Goal: Task Accomplishment & Management: Use online tool/utility

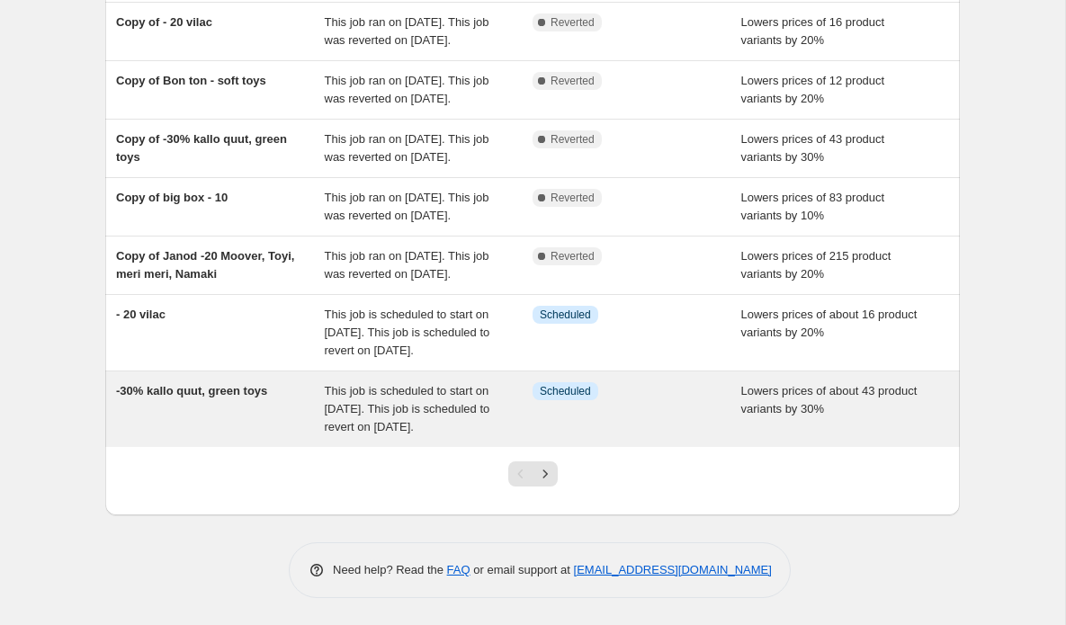
scroll to position [553, 0]
click at [399, 391] on span "This job is scheduled to start on [DATE]. This job is scheduled to revert on [D…" at bounding box center [408, 408] width 166 height 49
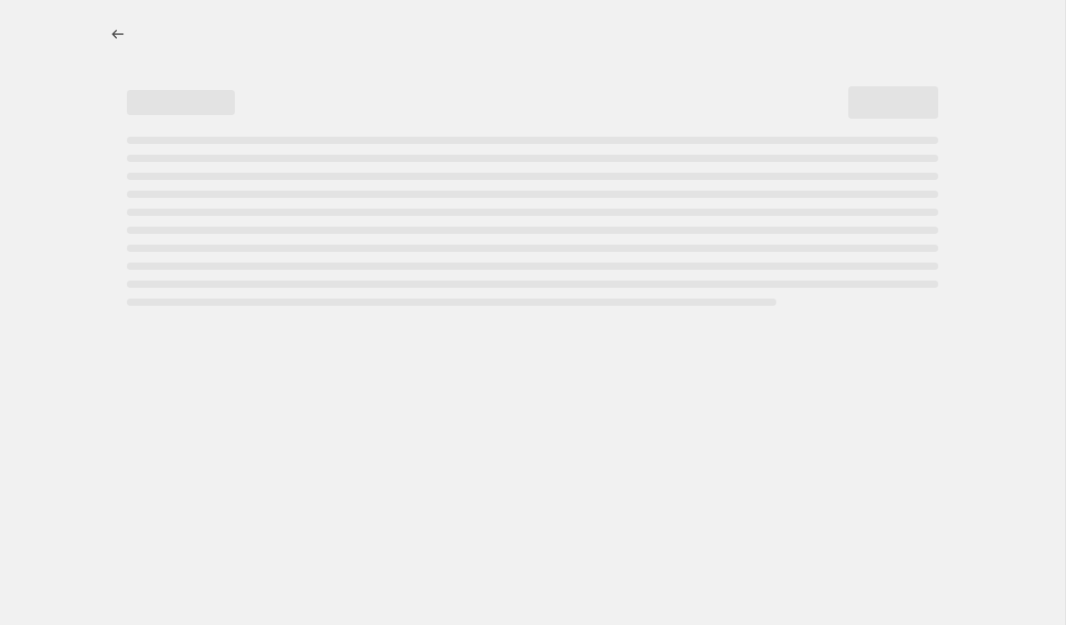
select select "percentage"
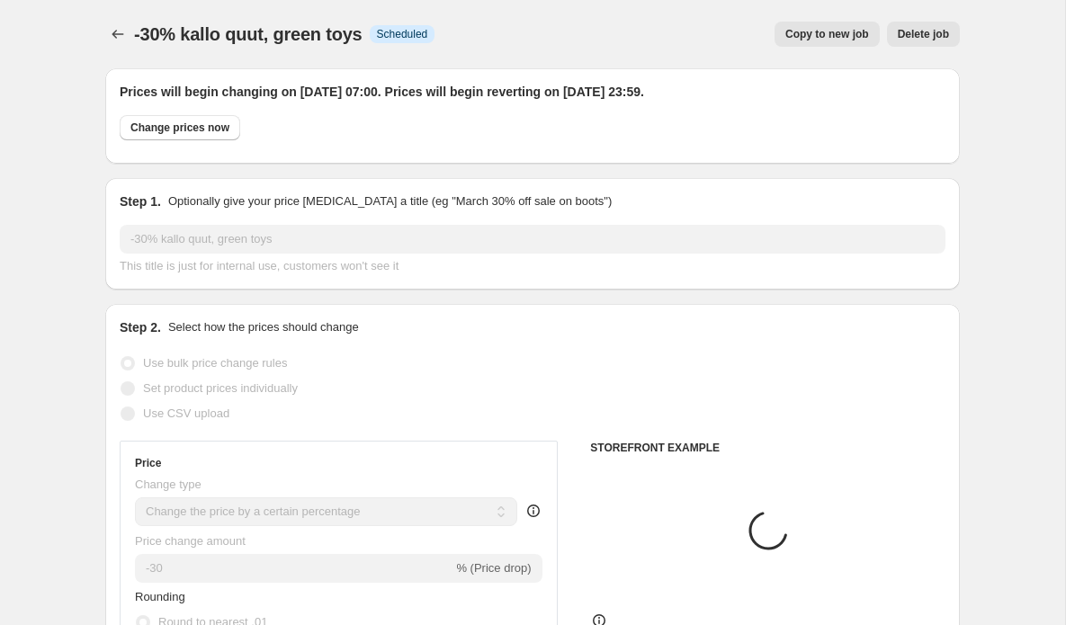
select select "product"
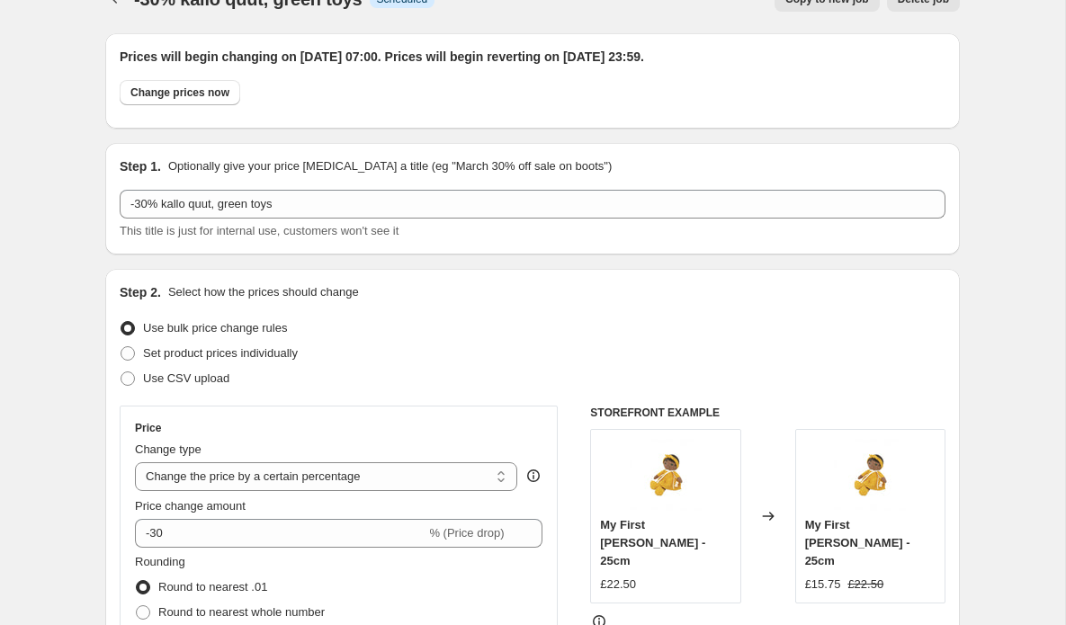
select select "vendor"
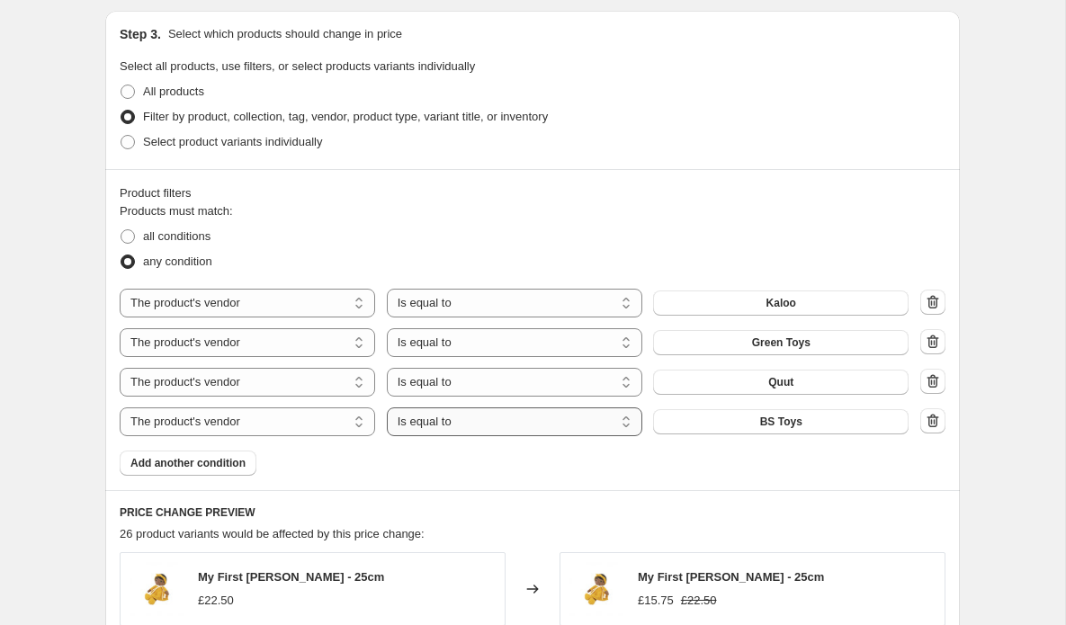
scroll to position [1042, 0]
click at [938, 300] on icon "button" at bounding box center [934, 299] width 12 height 13
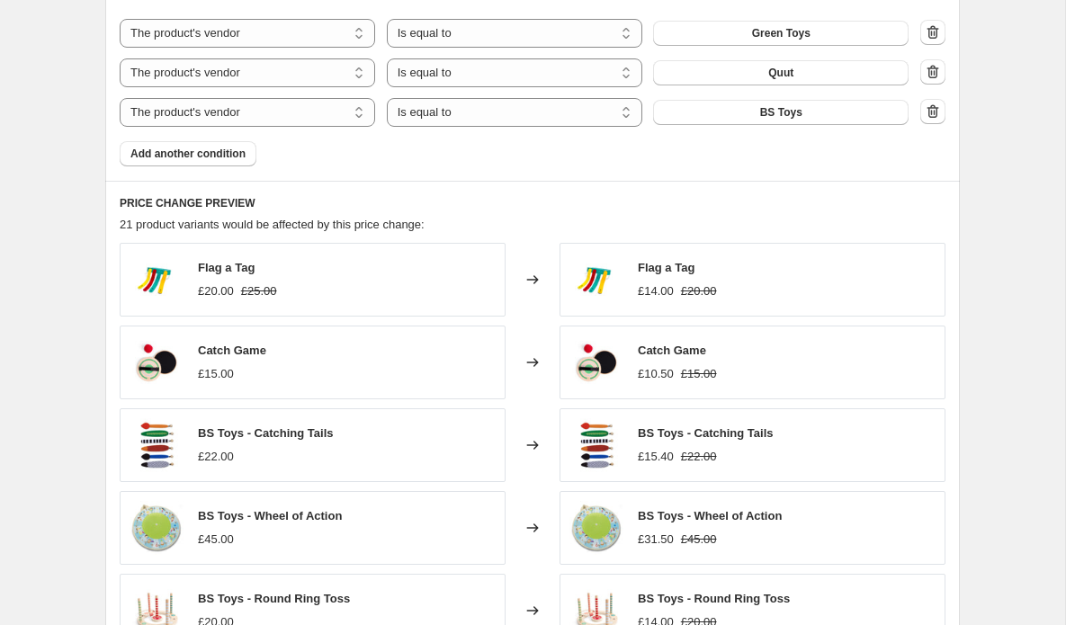
scroll to position [1314, 0]
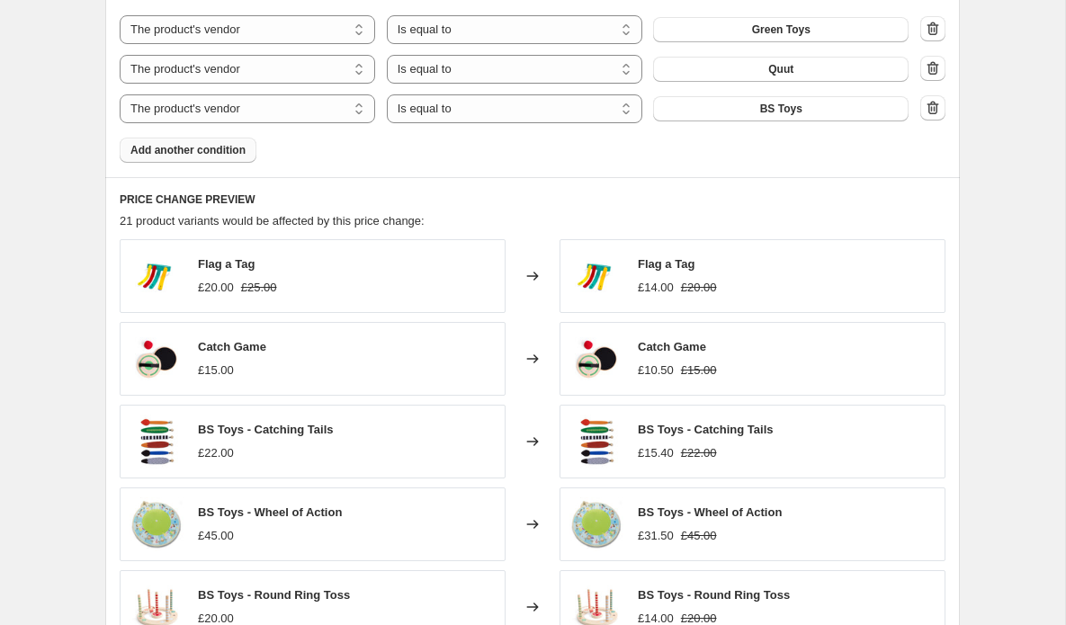
click at [209, 149] on span "Add another condition" at bounding box center [187, 150] width 115 height 14
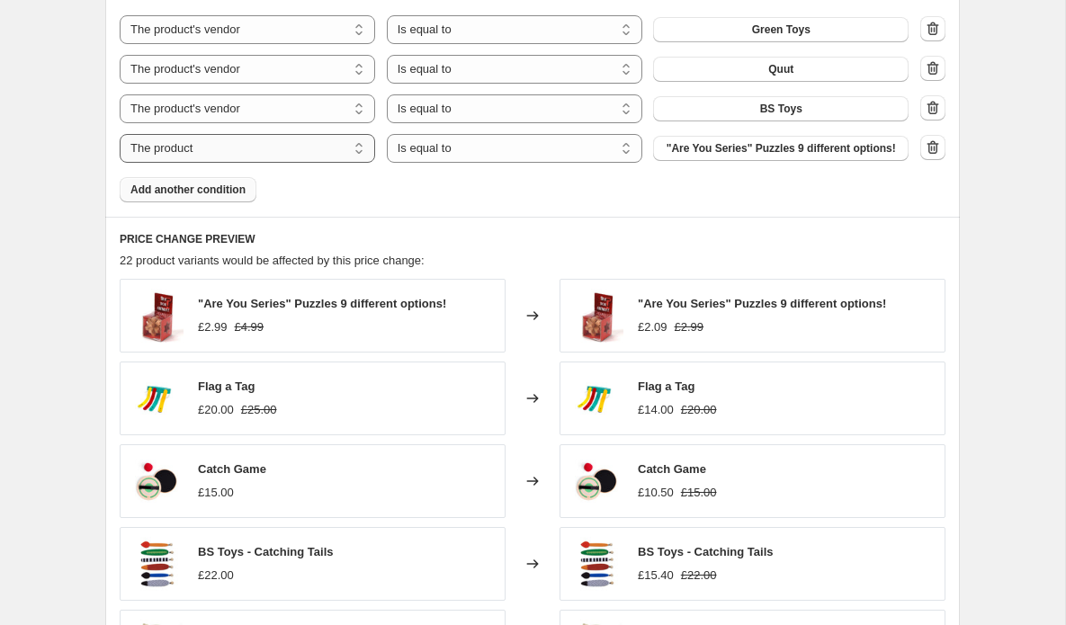
select select "vendor"
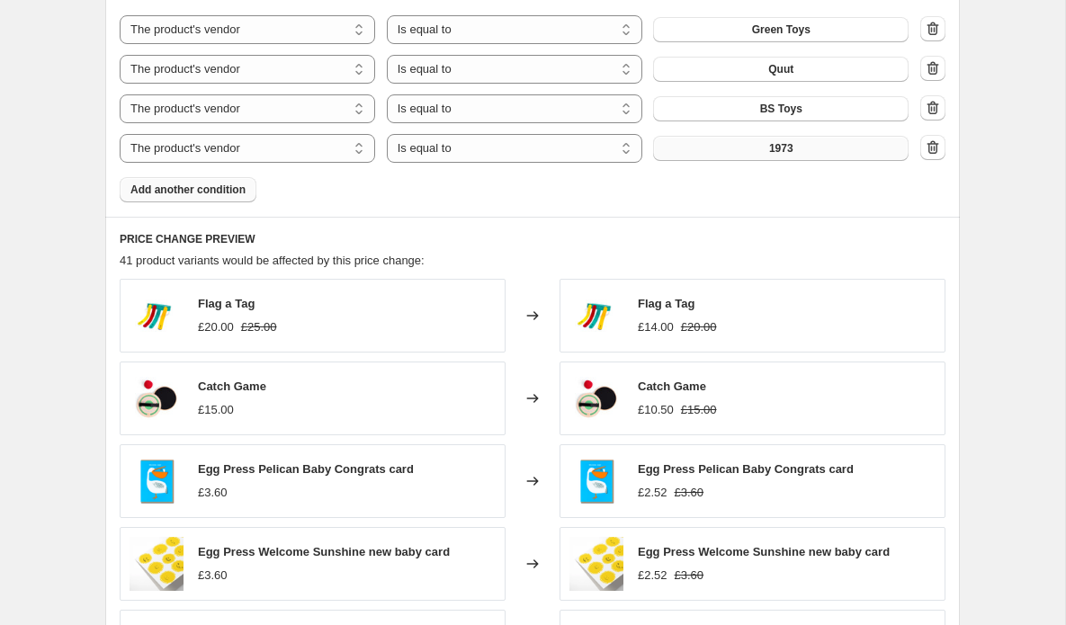
click at [714, 151] on button "1973" at bounding box center [781, 148] width 256 height 25
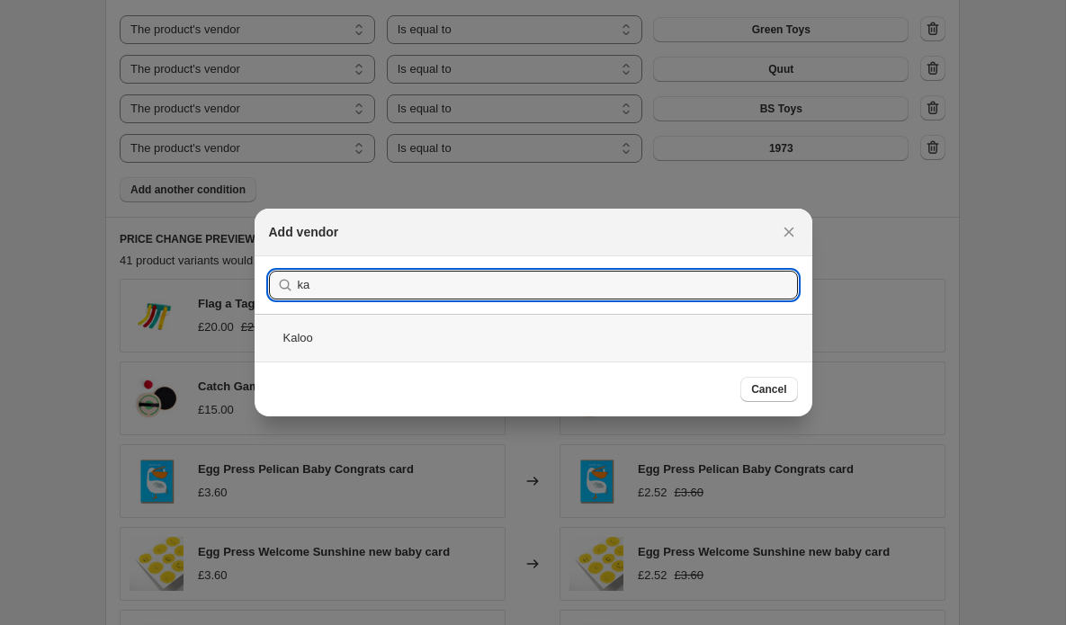
type input "ka"
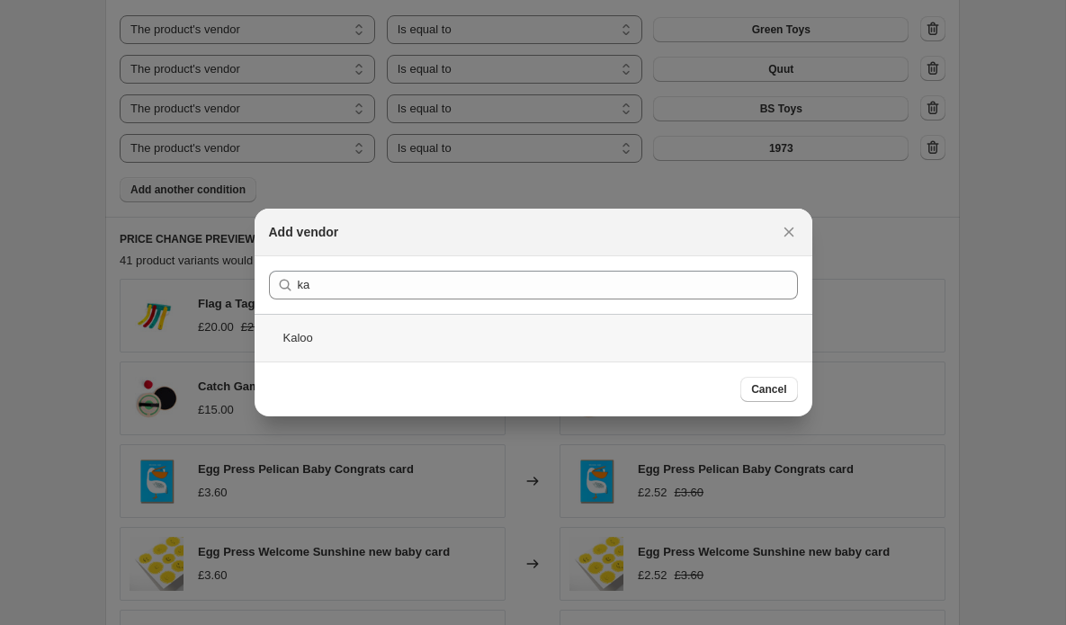
click at [293, 346] on div "Kaloo" at bounding box center [534, 338] width 558 height 48
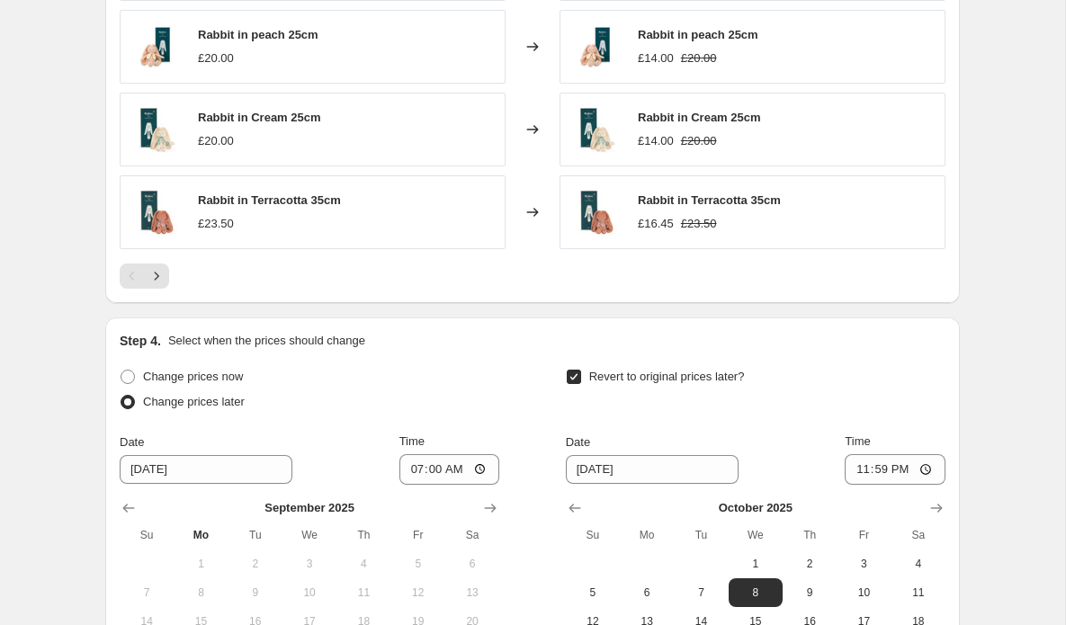
scroll to position [1750, 0]
click at [158, 277] on icon "Next" at bounding box center [157, 275] width 18 height 18
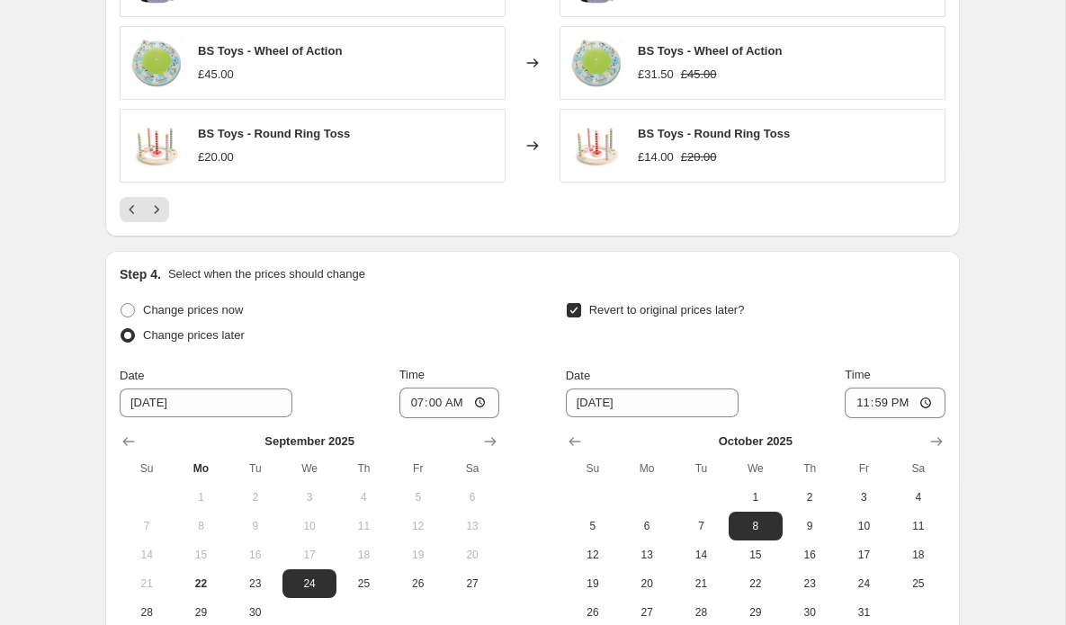
scroll to position [1833, 0]
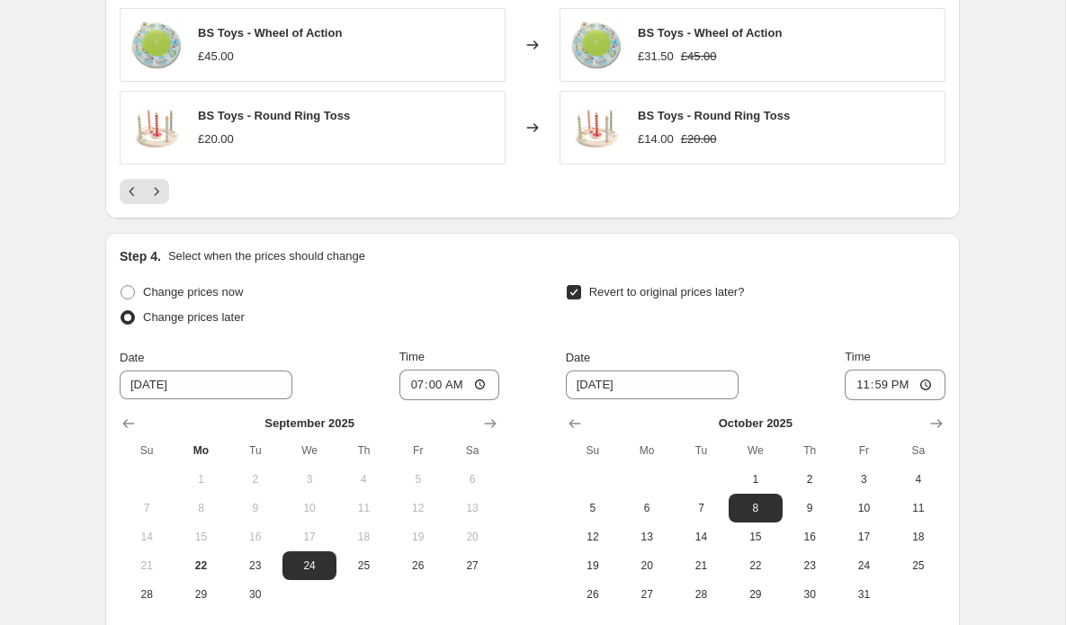
drag, startPoint x: 158, startPoint y: 187, endPoint x: 184, endPoint y: 188, distance: 25.2
click at [158, 187] on icon "Next" at bounding box center [157, 192] width 18 height 18
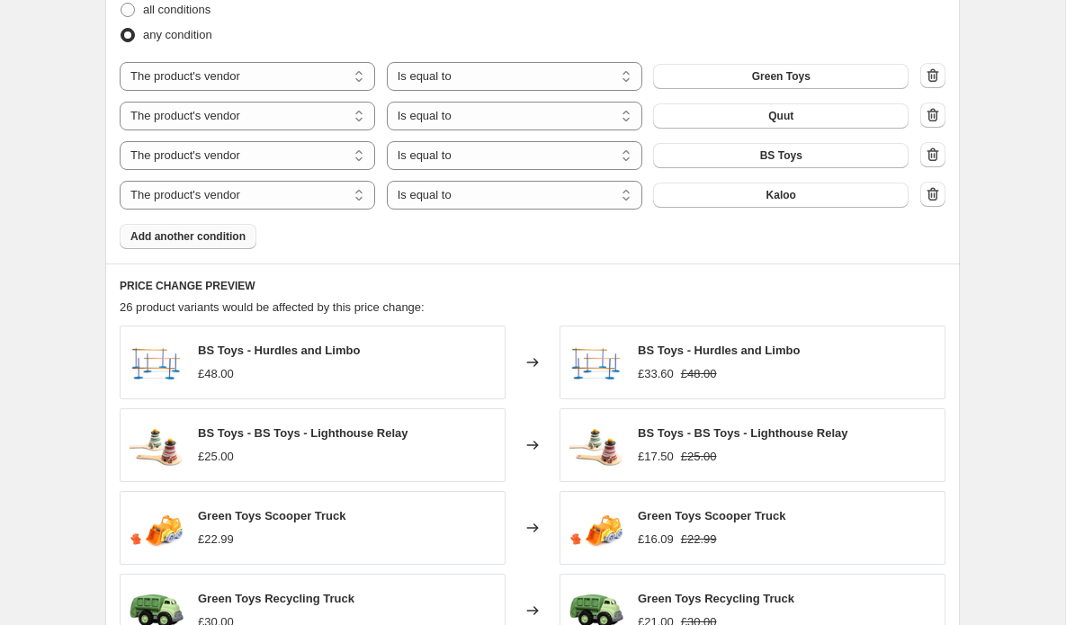
scroll to position [1180, 0]
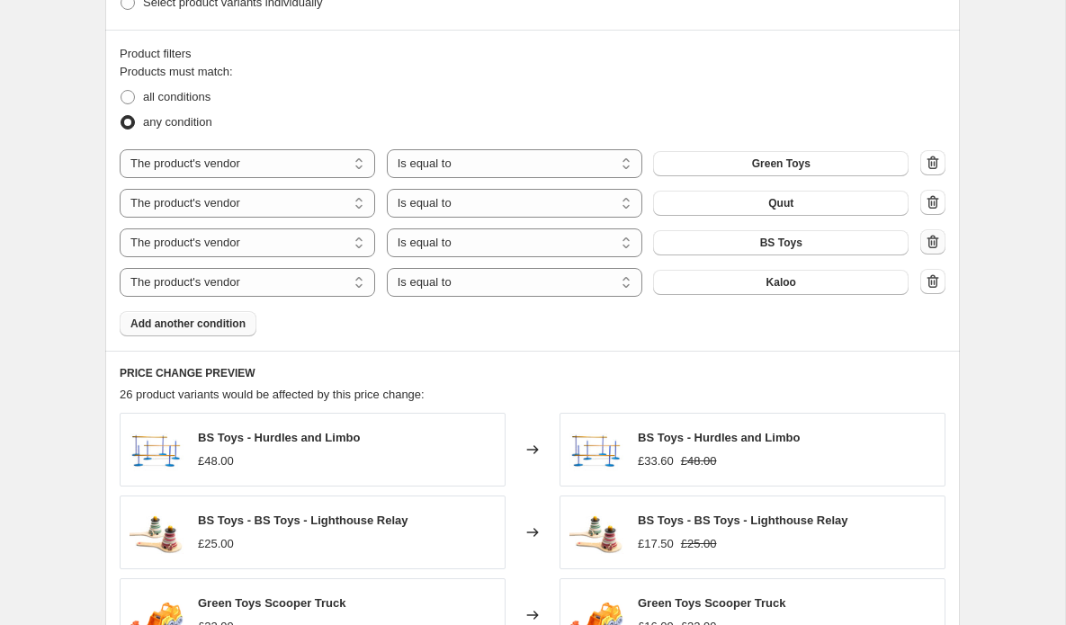
click at [932, 241] on icon "button" at bounding box center [933, 242] width 18 height 18
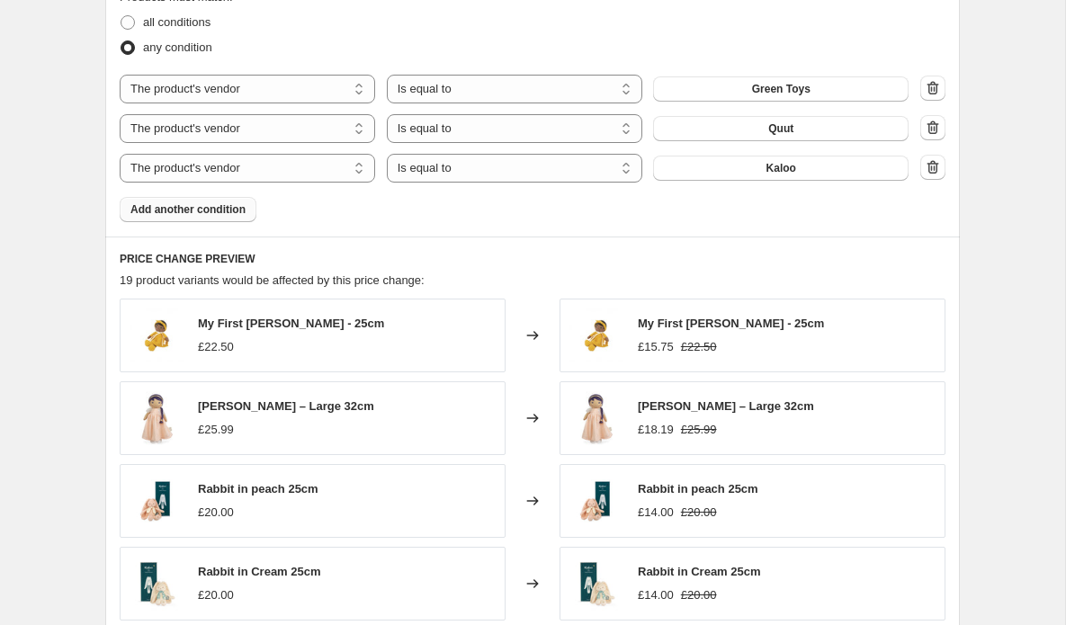
scroll to position [1269, 0]
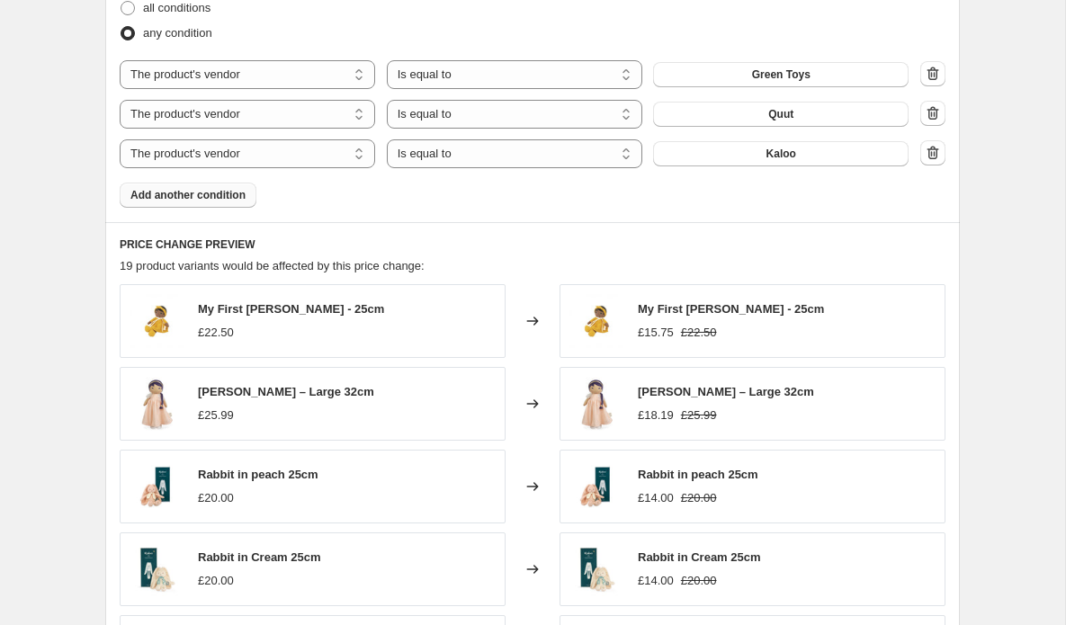
click at [154, 195] on span "Add another condition" at bounding box center [187, 195] width 115 height 14
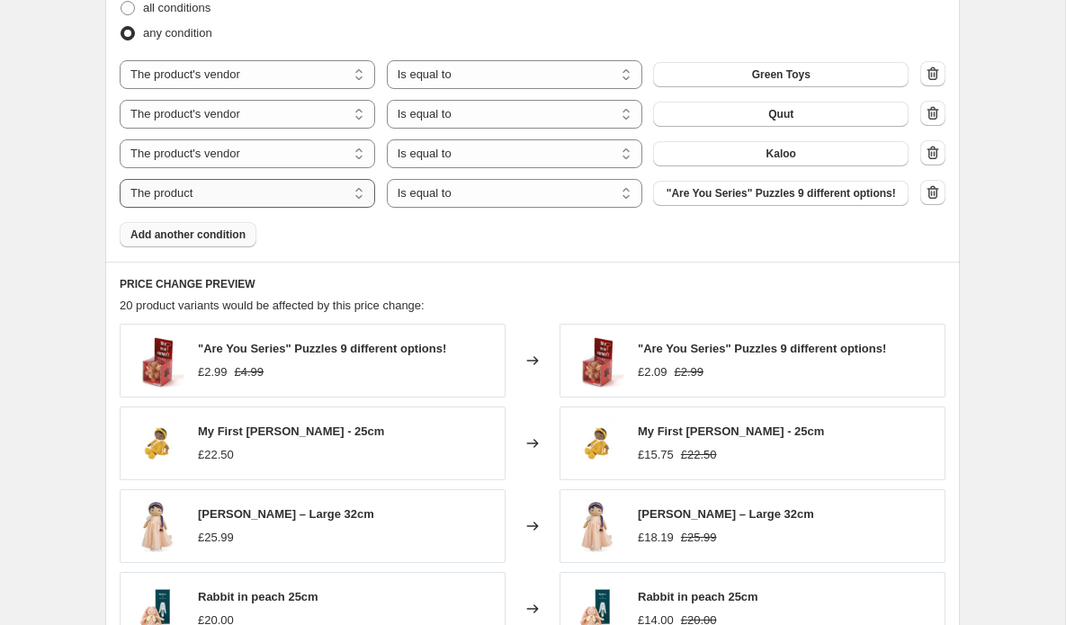
select select "vendor"
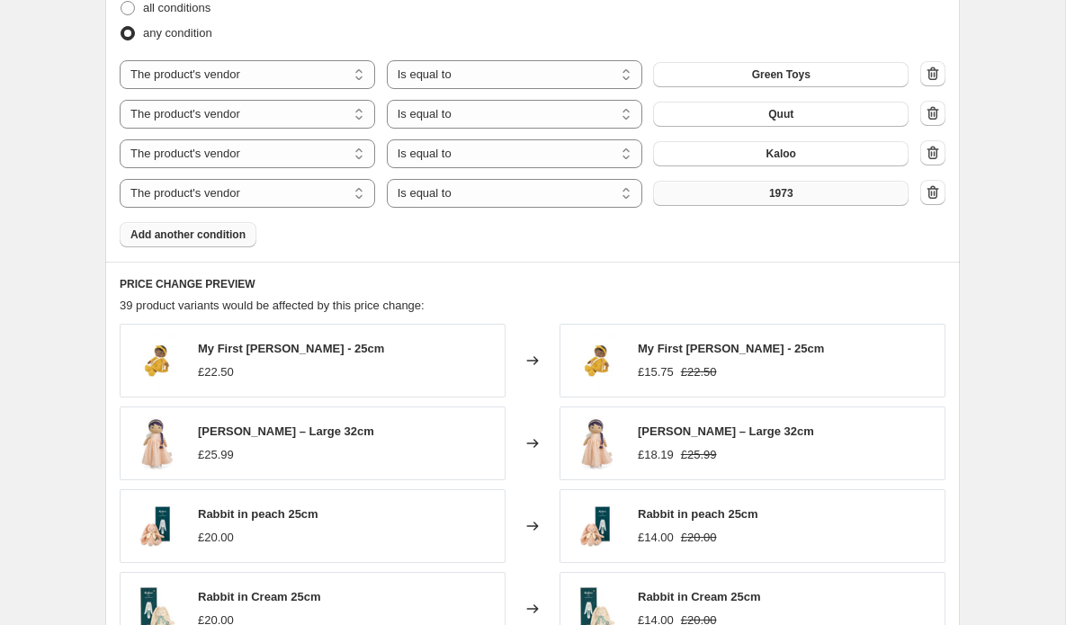
click at [718, 194] on button "1973" at bounding box center [781, 193] width 256 height 25
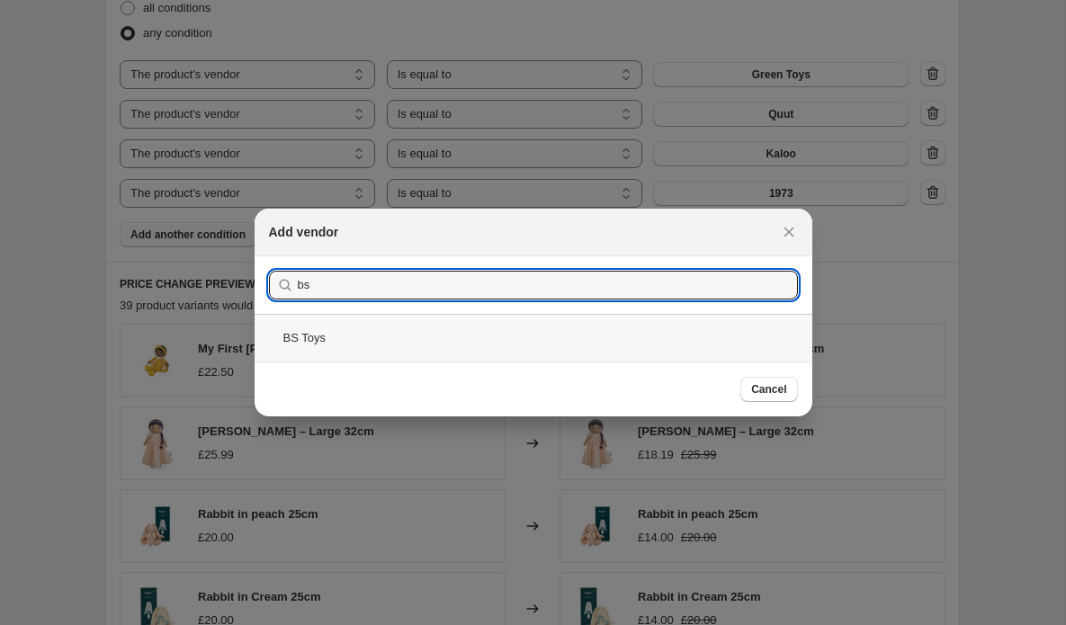
type input "bs"
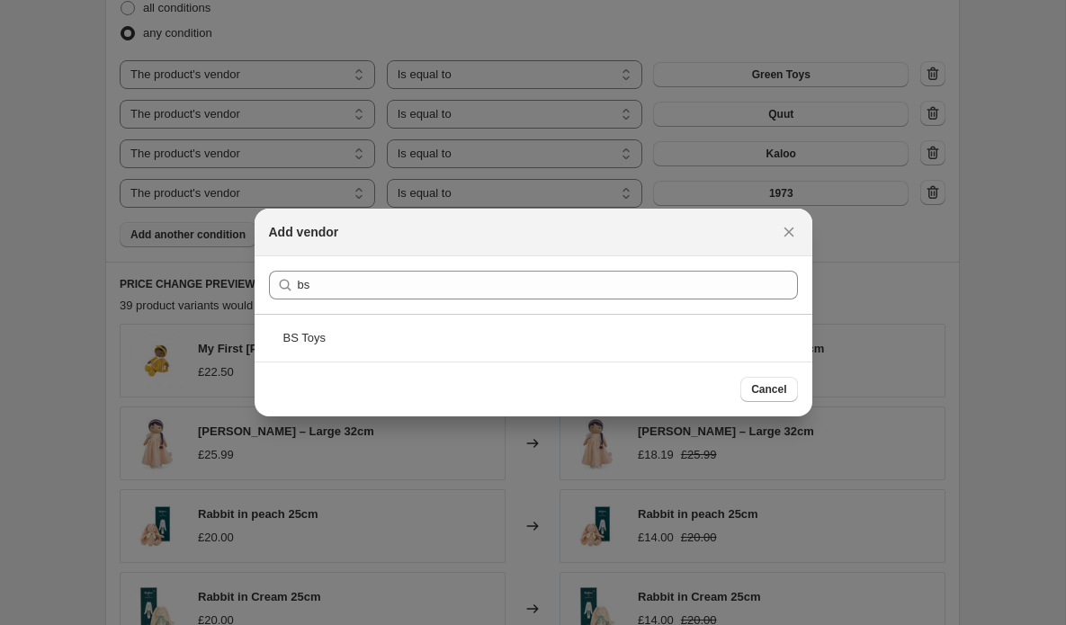
click at [278, 337] on div "BS Toys" at bounding box center [534, 338] width 558 height 48
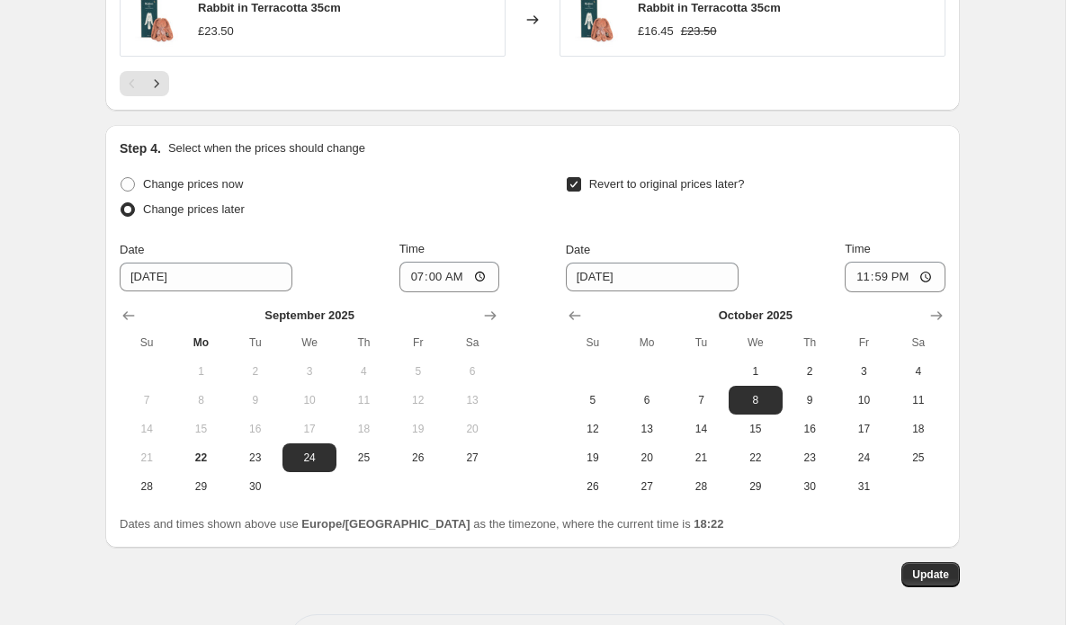
scroll to position [1948, 0]
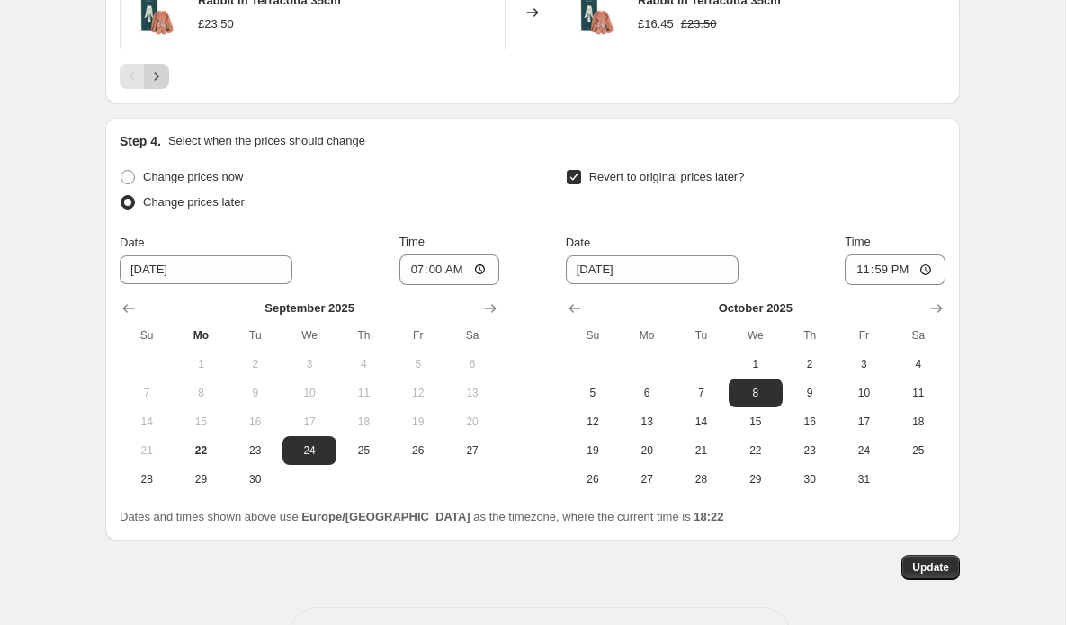
click at [159, 79] on icon "Next" at bounding box center [157, 76] width 18 height 18
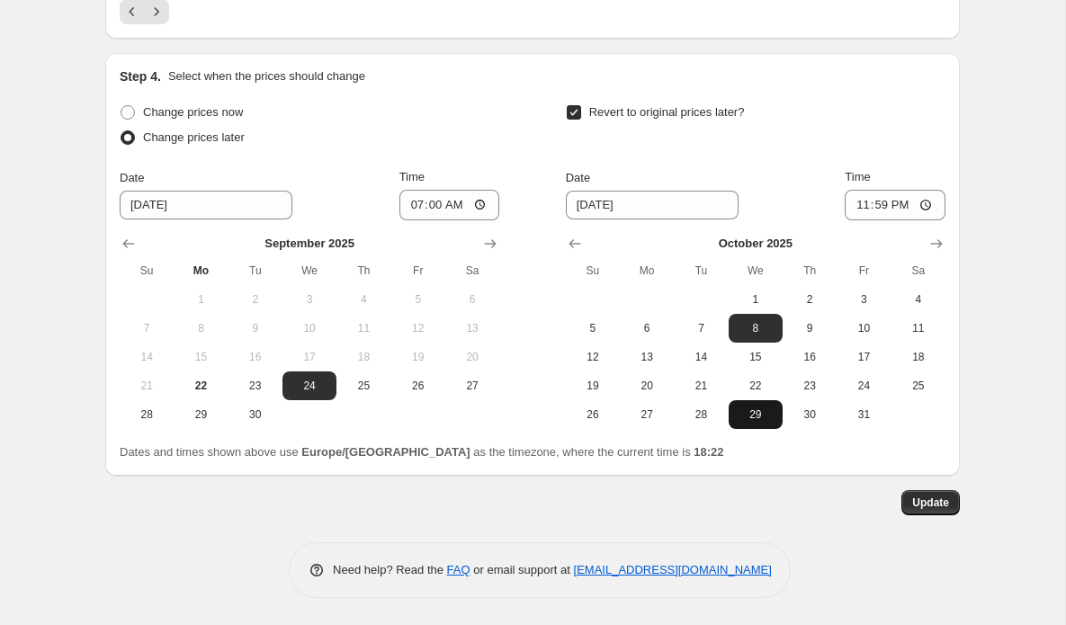
scroll to position [2015, 0]
click at [921, 505] on span "Update" at bounding box center [931, 503] width 37 height 14
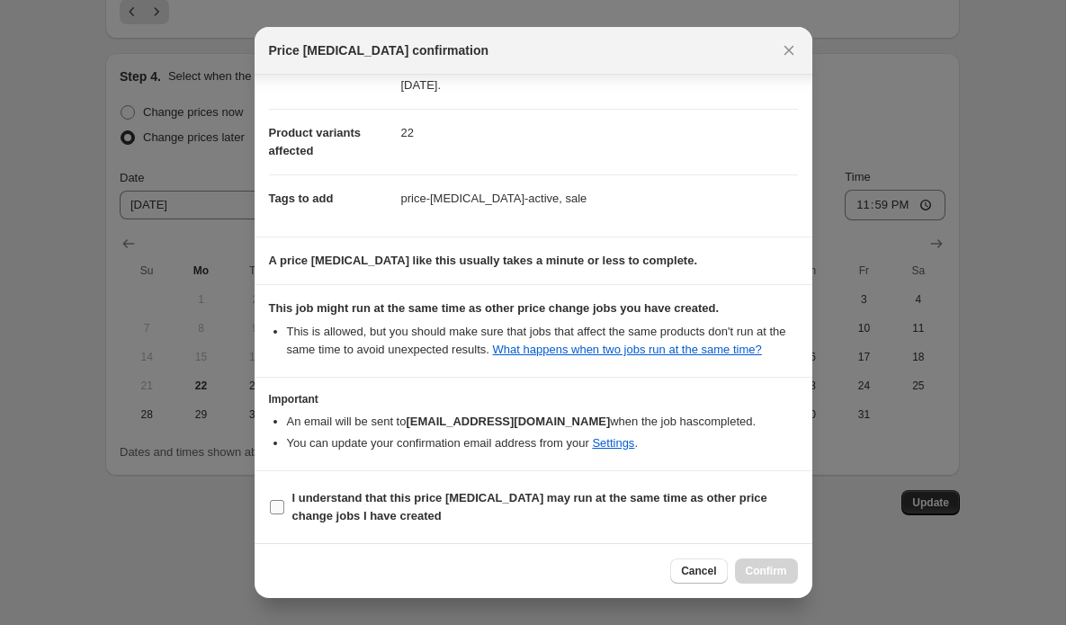
scroll to position [194, 0]
click at [277, 508] on input "I understand that this price [MEDICAL_DATA] may run at the same time as other p…" at bounding box center [277, 507] width 14 height 14
checkbox input "true"
click at [771, 573] on span "Confirm" at bounding box center [766, 571] width 41 height 14
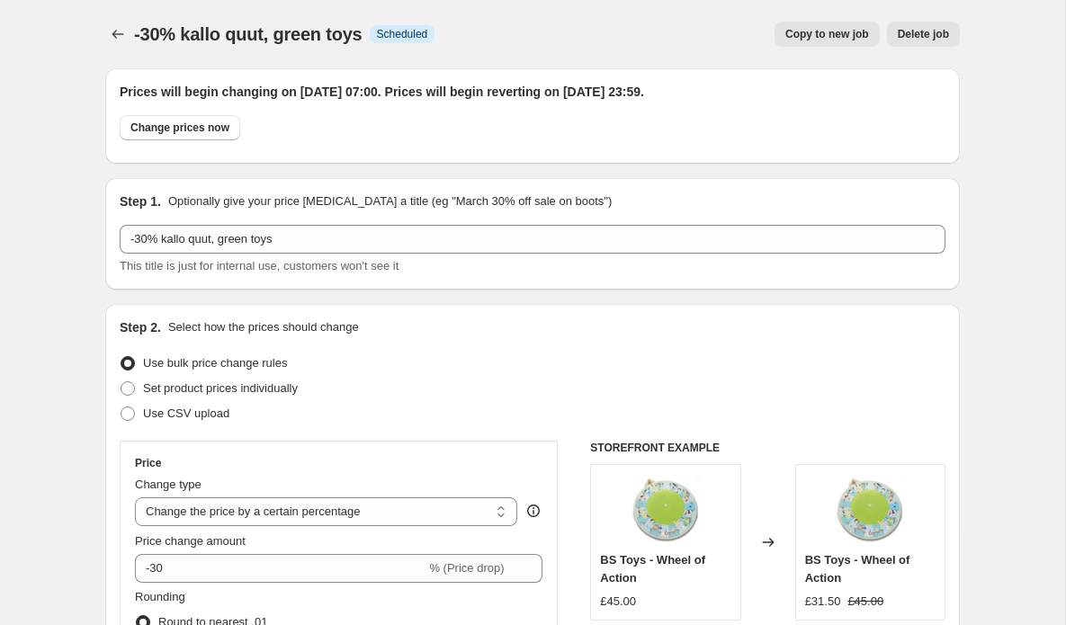
scroll to position [0, 0]
click at [815, 31] on span "Copy to new job" at bounding box center [828, 34] width 84 height 14
select select "percentage"
select select "vendor"
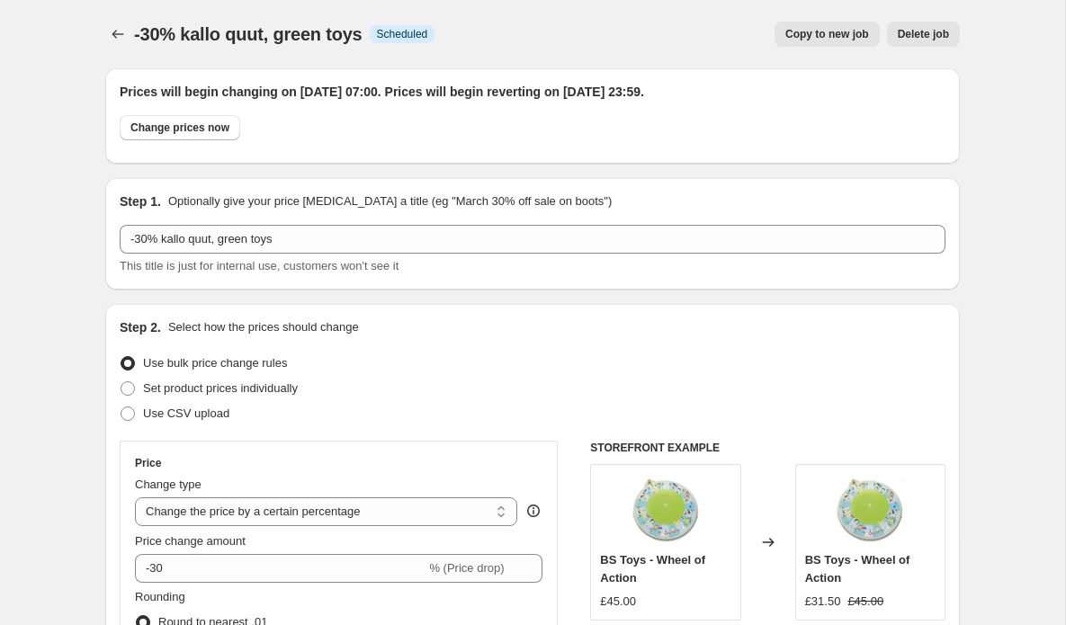
select select "vendor"
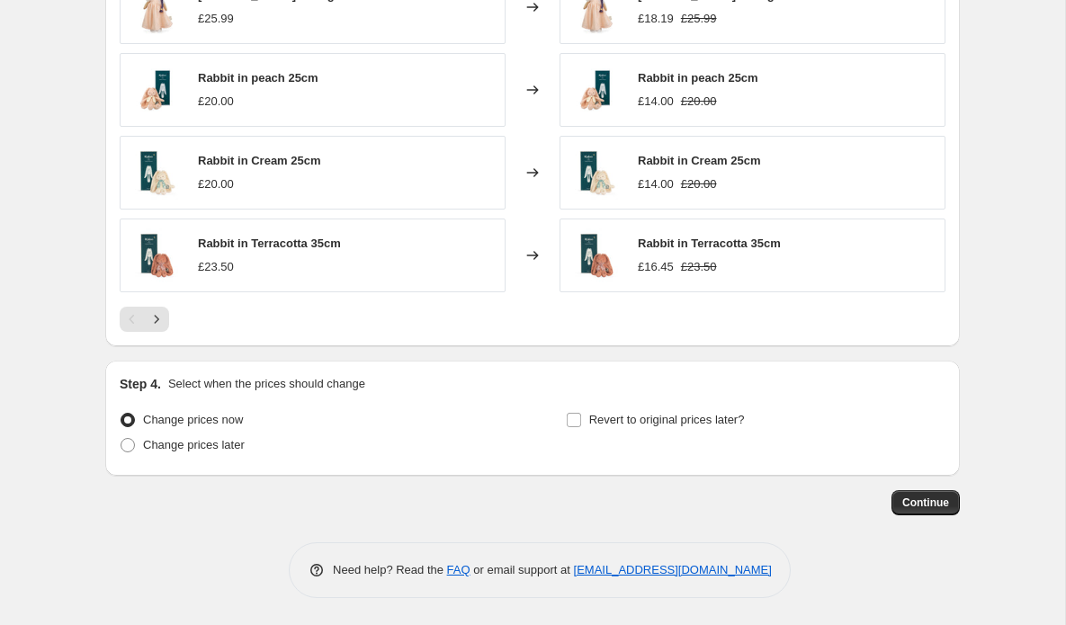
scroll to position [1596, 0]
click at [165, 322] on icon "Next" at bounding box center [157, 319] width 18 height 18
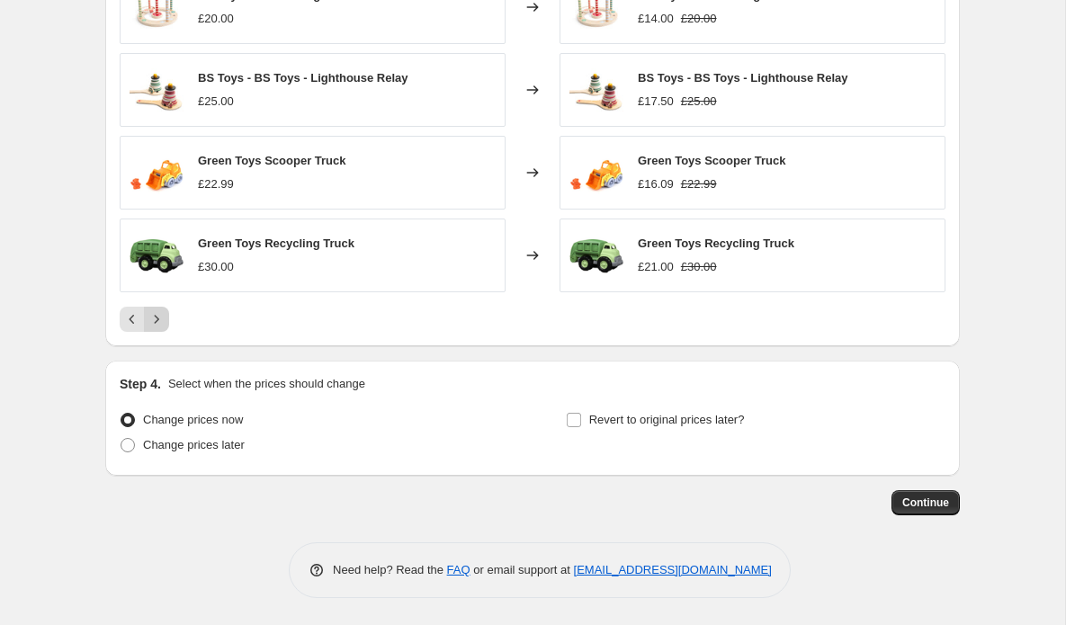
click at [164, 322] on icon "Next" at bounding box center [157, 319] width 18 height 18
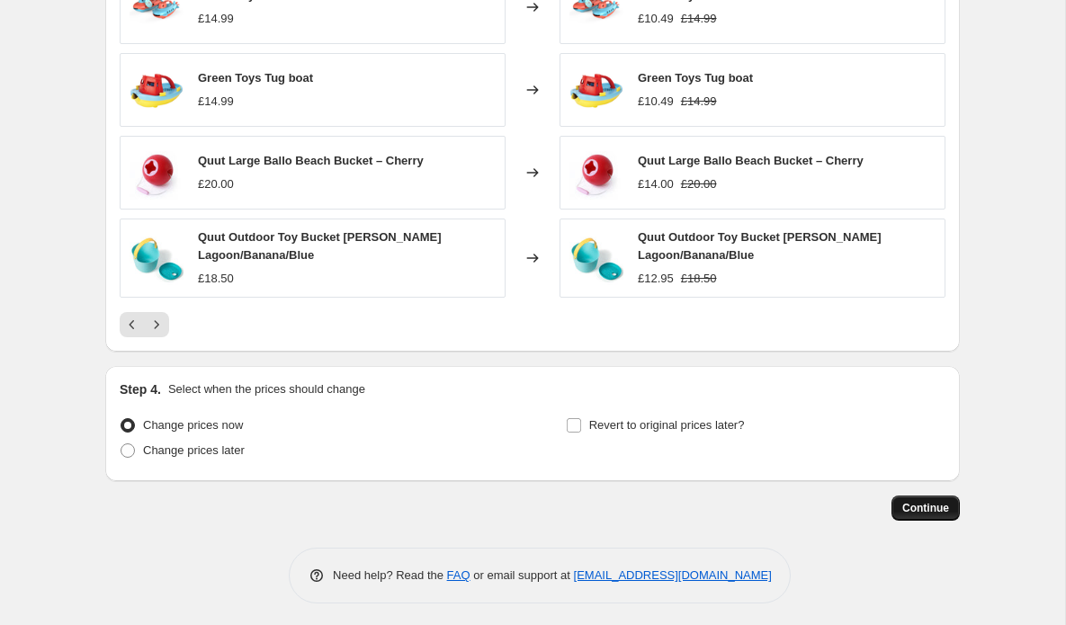
click at [932, 516] on span "Continue" at bounding box center [926, 508] width 47 height 14
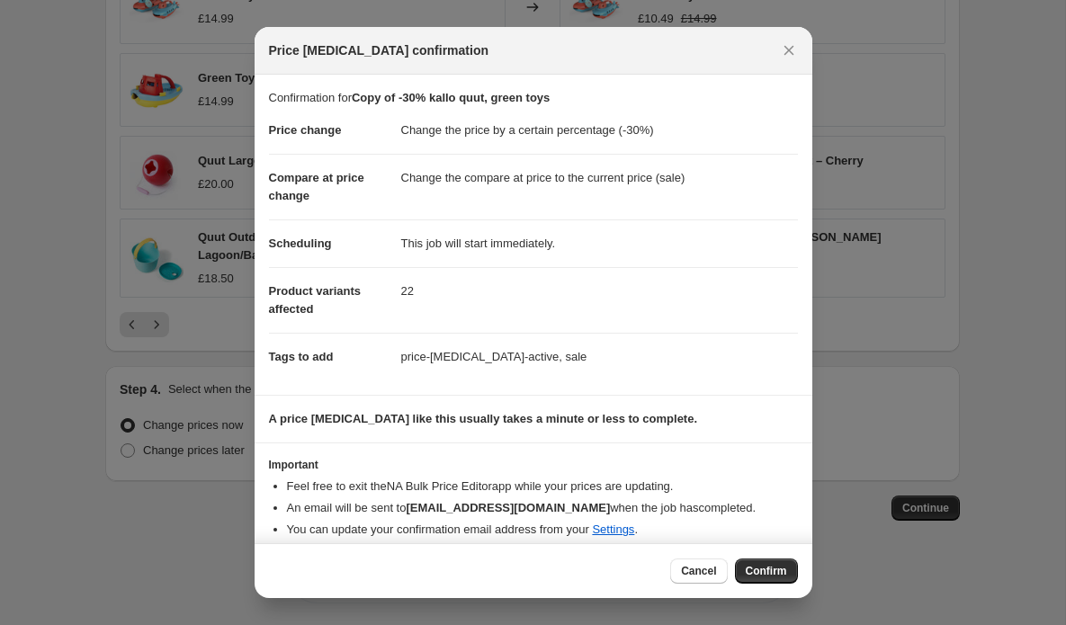
click at [772, 572] on span "Confirm" at bounding box center [766, 571] width 41 height 14
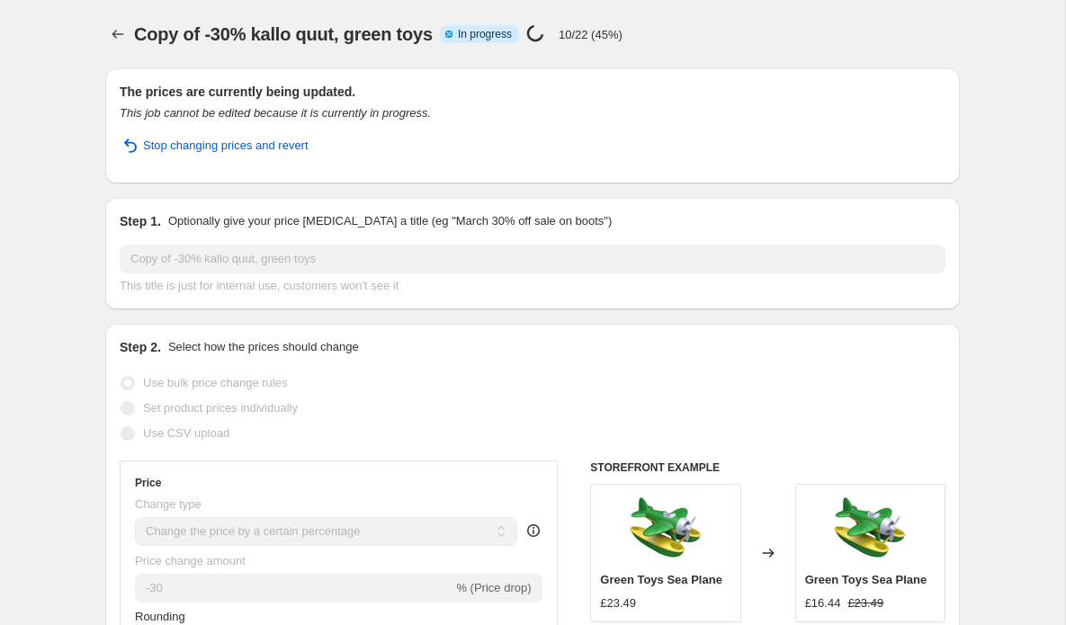
select select "percentage"
select select "vendor"
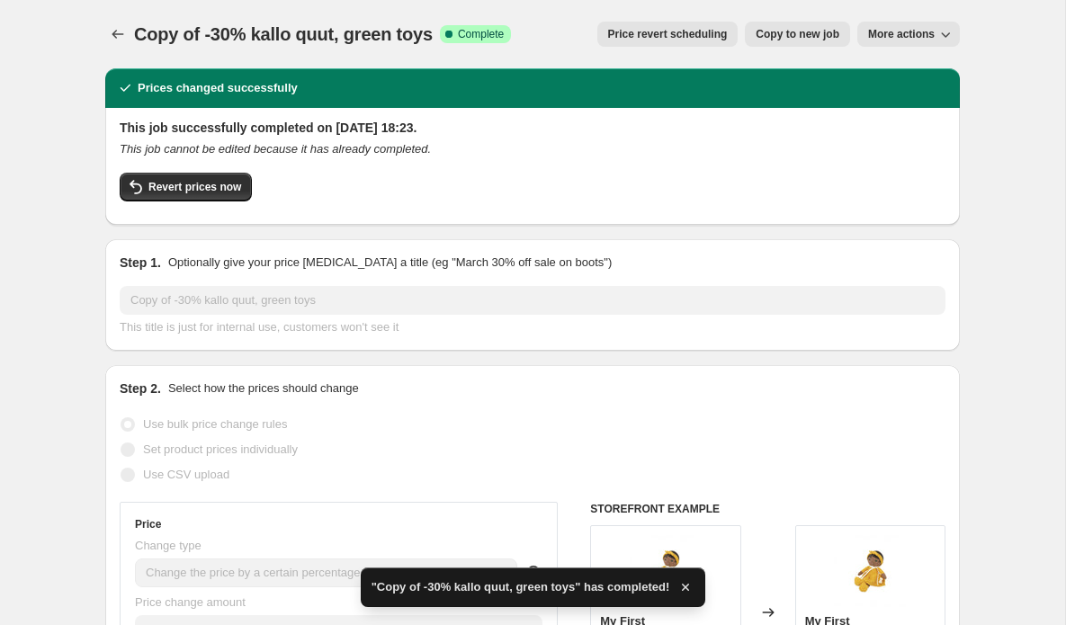
click at [910, 32] on span "More actions" at bounding box center [901, 34] width 67 height 14
click at [898, 76] on span "Export Recap CSV" at bounding box center [916, 71] width 98 height 13
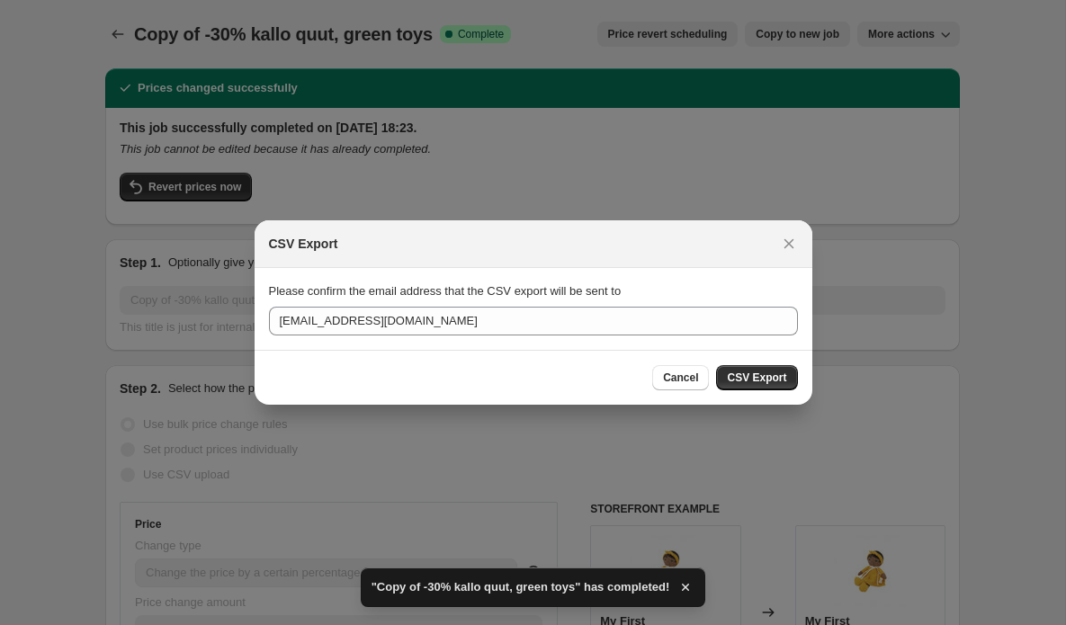
click at [768, 374] on span "CSV Export" at bounding box center [756, 378] width 59 height 14
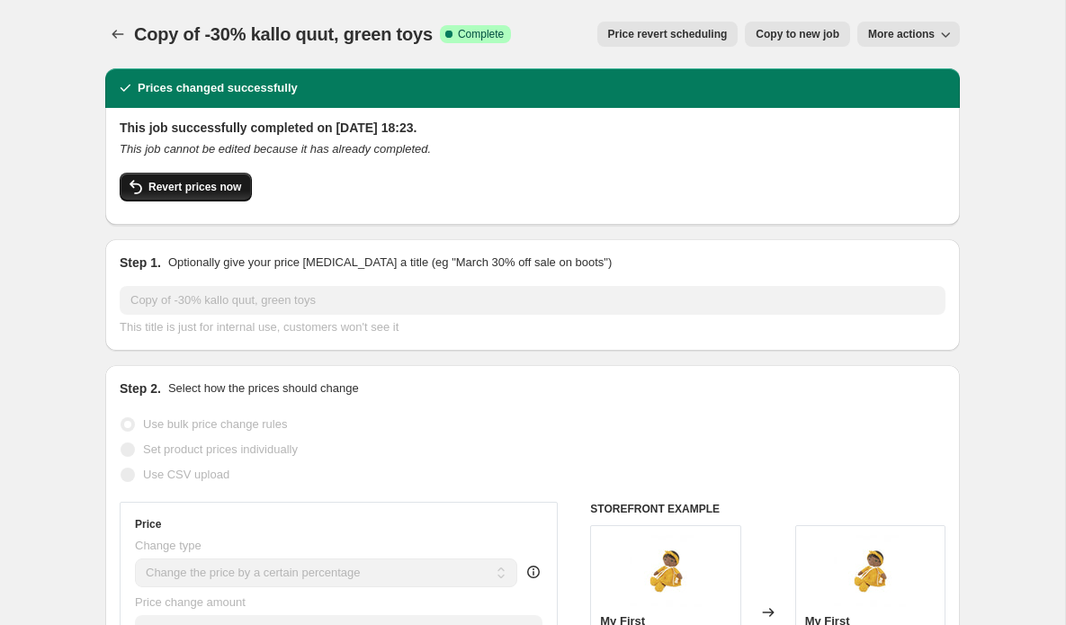
click at [172, 188] on span "Revert prices now" at bounding box center [194, 187] width 93 height 14
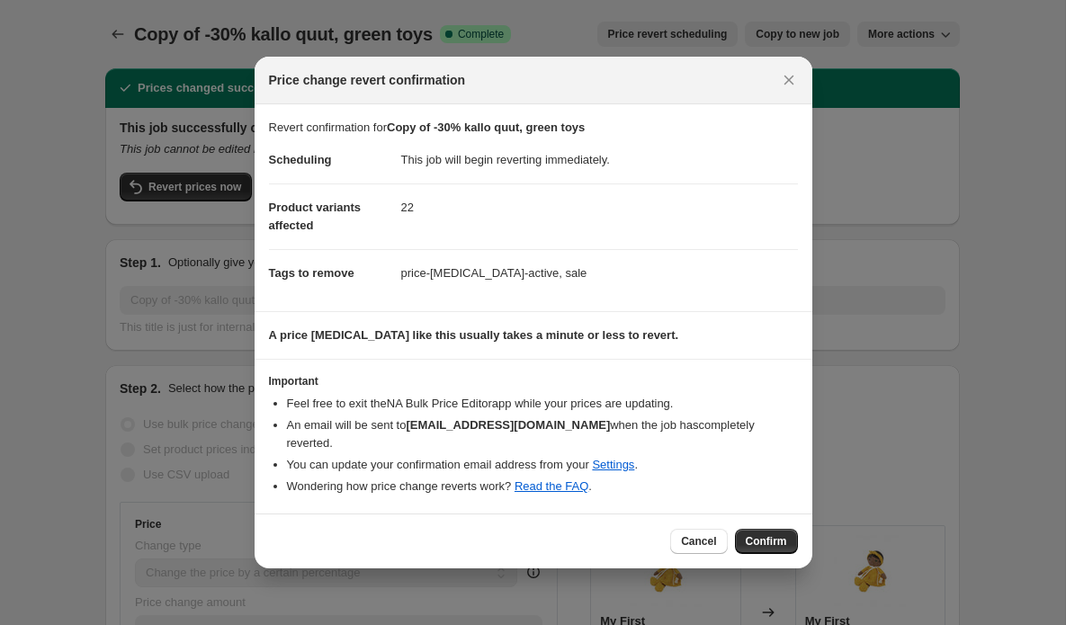
click at [766, 535] on span "Confirm" at bounding box center [766, 542] width 41 height 14
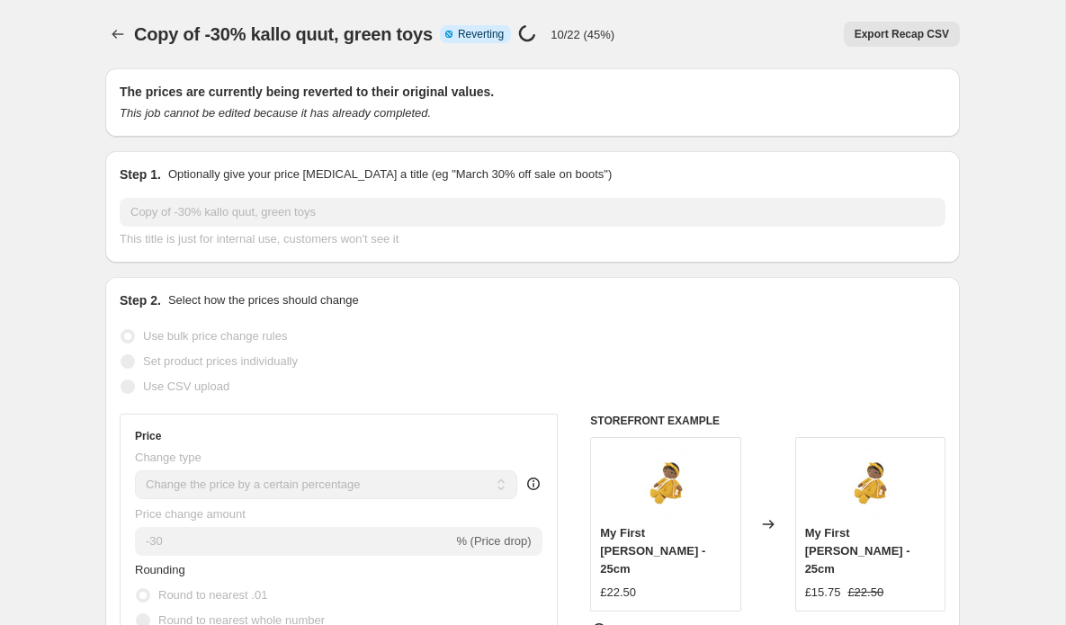
select select "percentage"
select select "vendor"
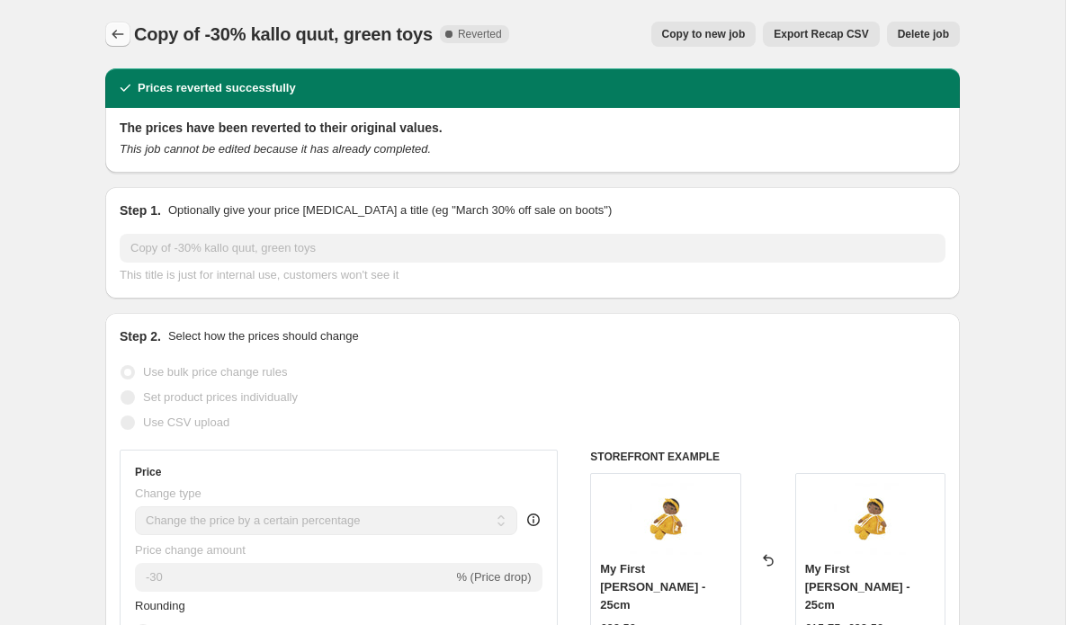
click at [118, 34] on icon "Price change jobs" at bounding box center [118, 34] width 18 height 18
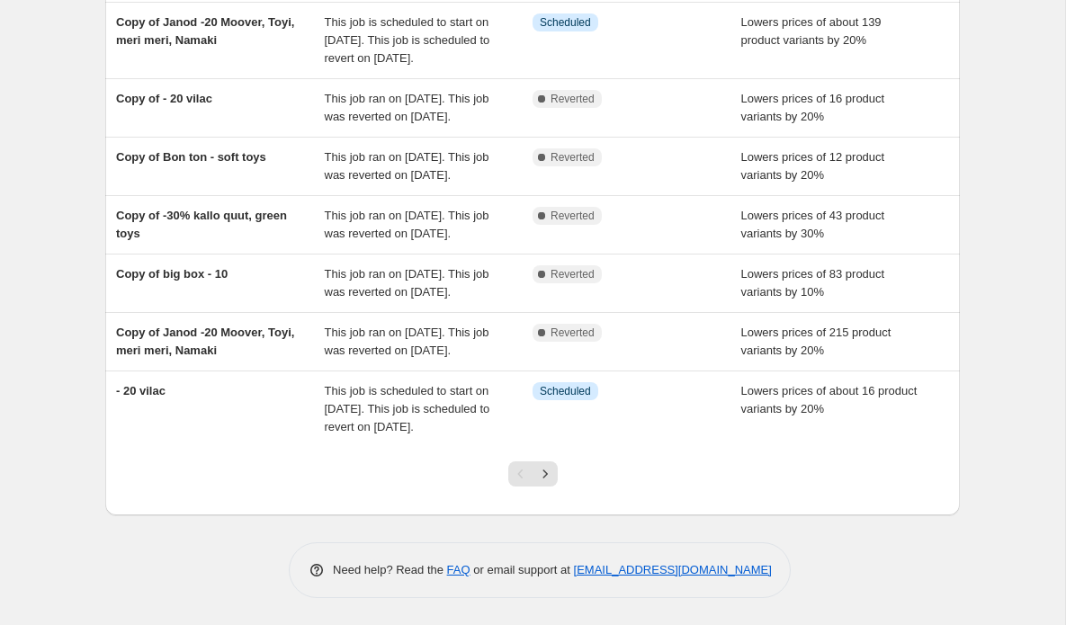
scroll to position [535, 0]
click at [546, 480] on icon "Next" at bounding box center [545, 474] width 18 height 18
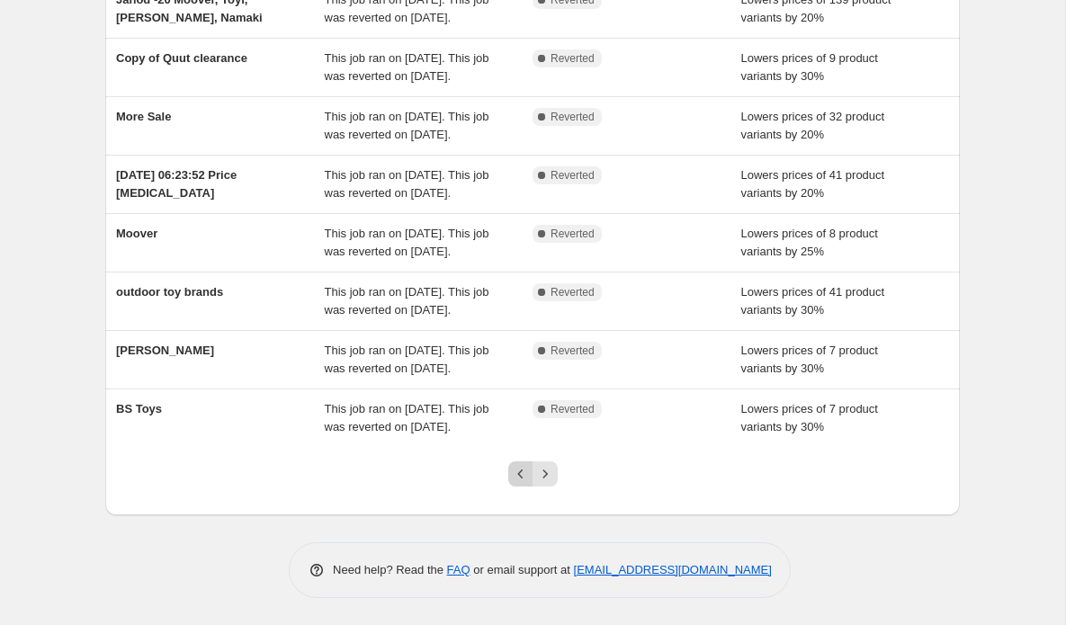
scroll to position [517, 0]
click at [525, 479] on icon "Previous" at bounding box center [521, 474] width 18 height 18
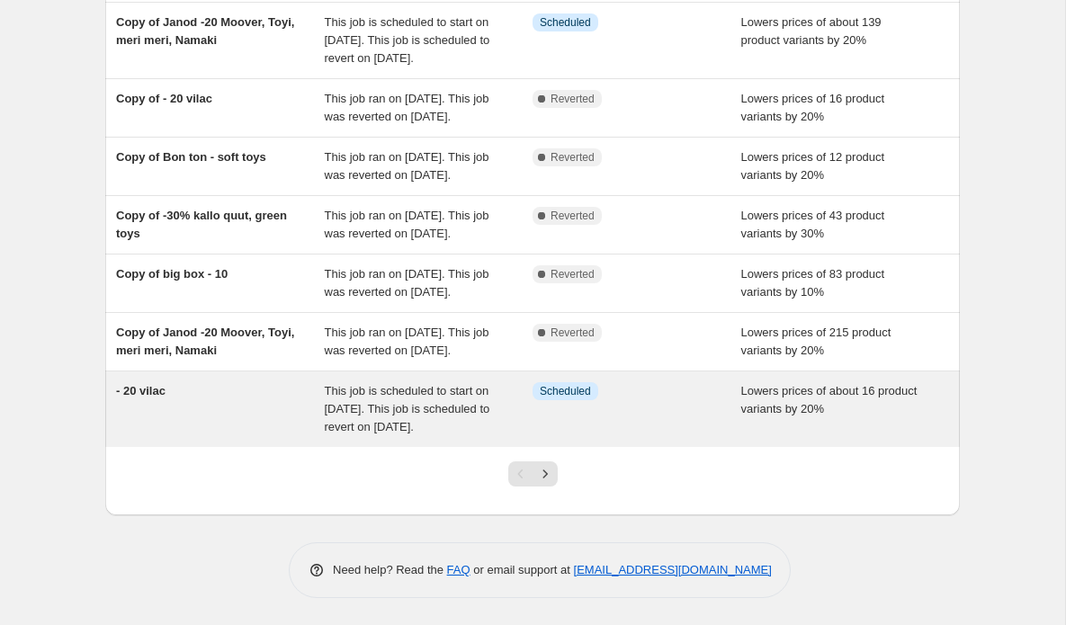
scroll to position [535, 0]
click at [380, 418] on div "This job is scheduled to start on [DATE]. This job is scheduled to revert on [D…" at bounding box center [429, 409] width 209 height 54
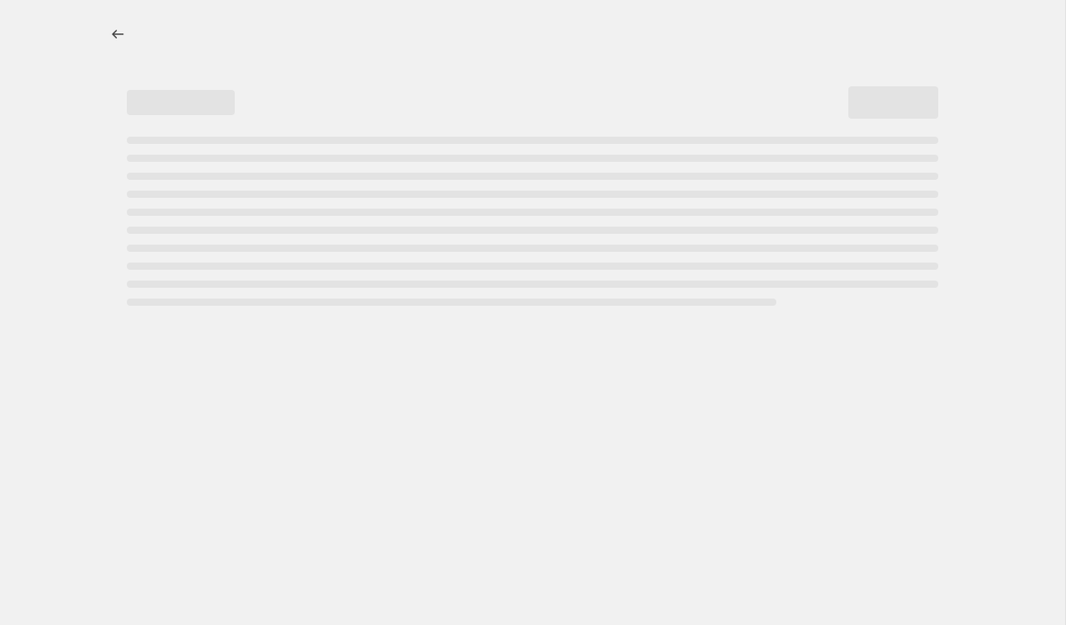
select select "percentage"
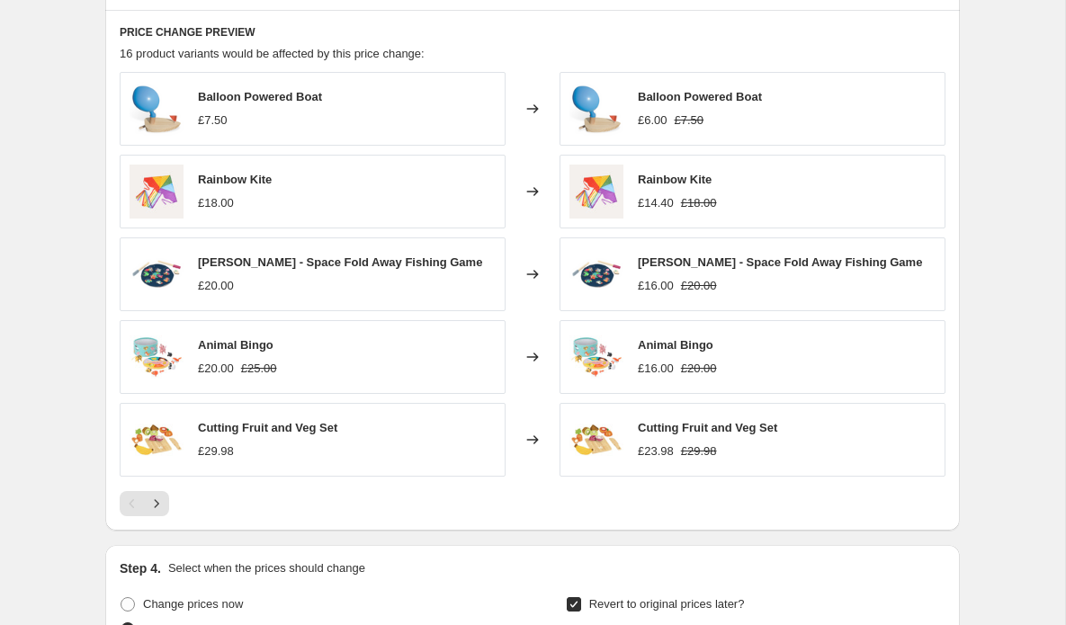
scroll to position [1213, 0]
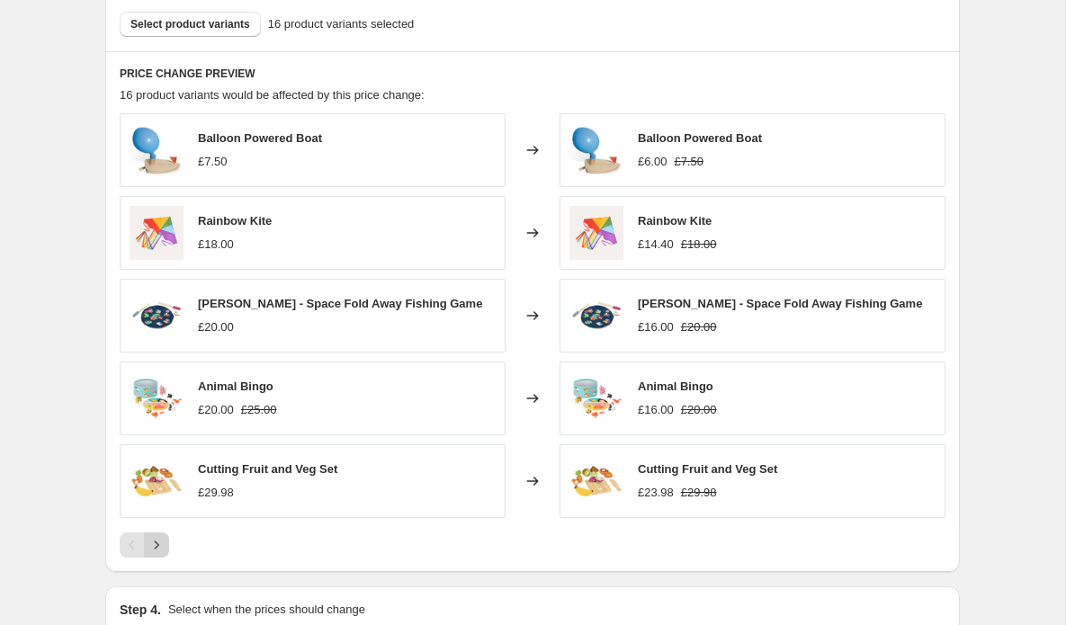
click at [162, 544] on icon "Next" at bounding box center [157, 545] width 18 height 18
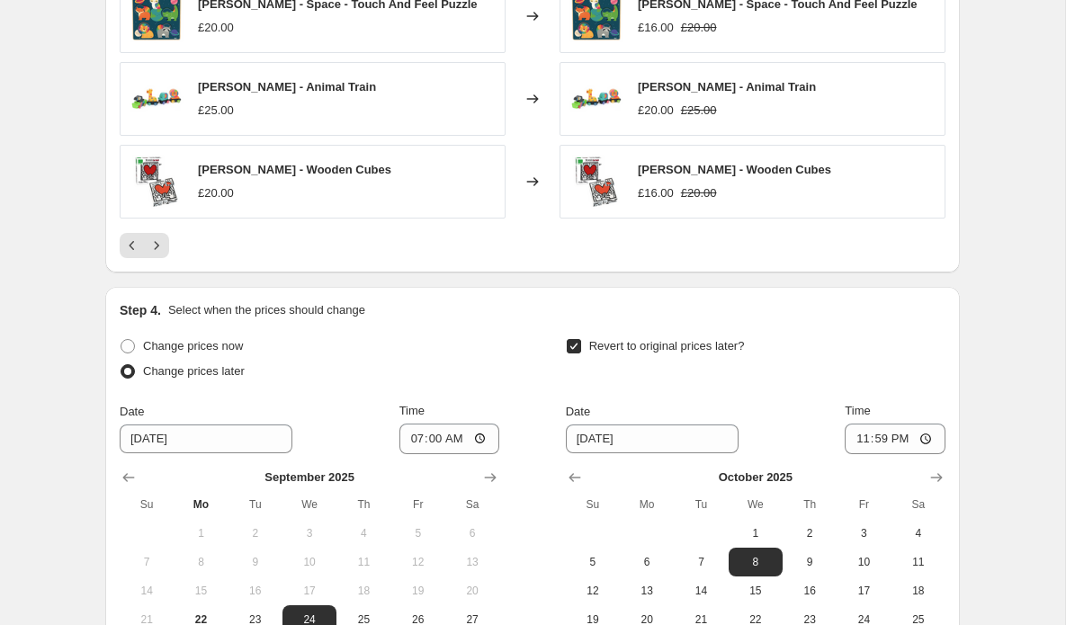
scroll to position [1507, 0]
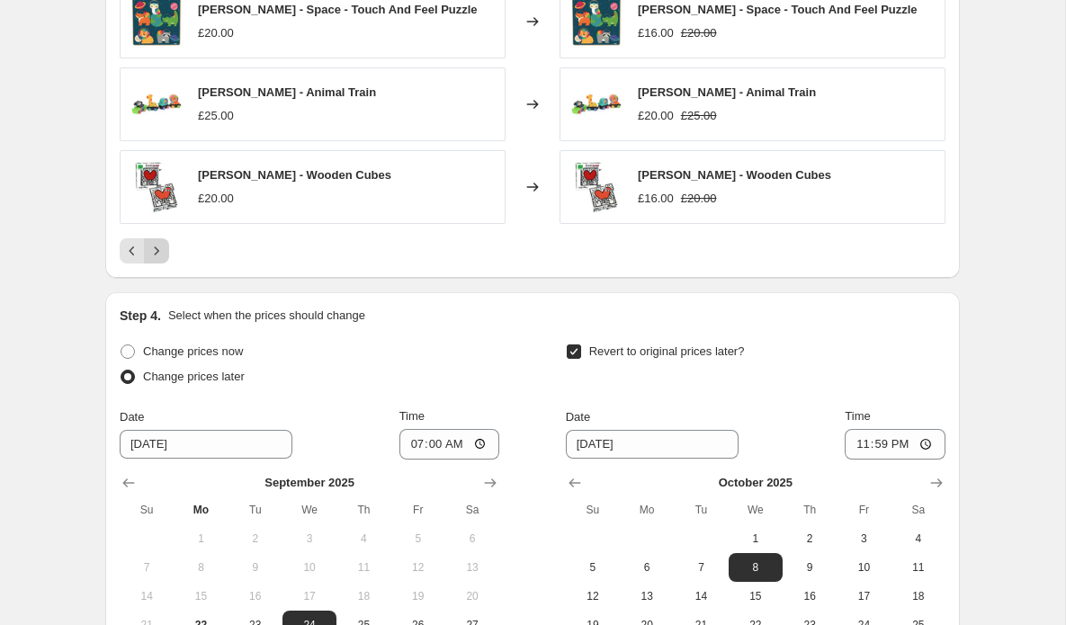
click at [164, 248] on icon "Next" at bounding box center [157, 251] width 18 height 18
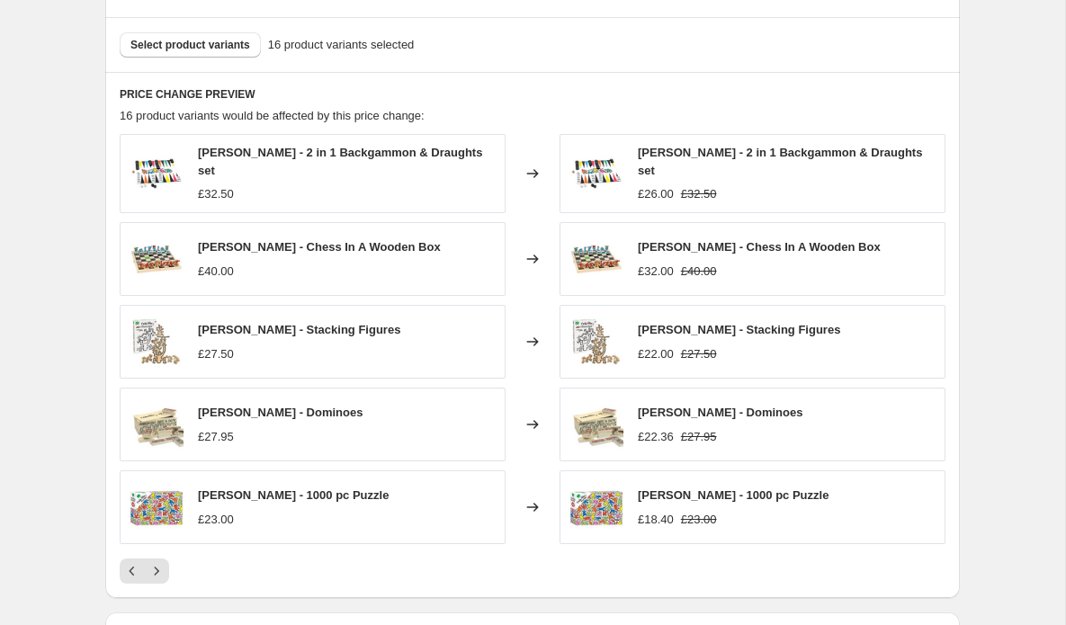
scroll to position [1194, 0]
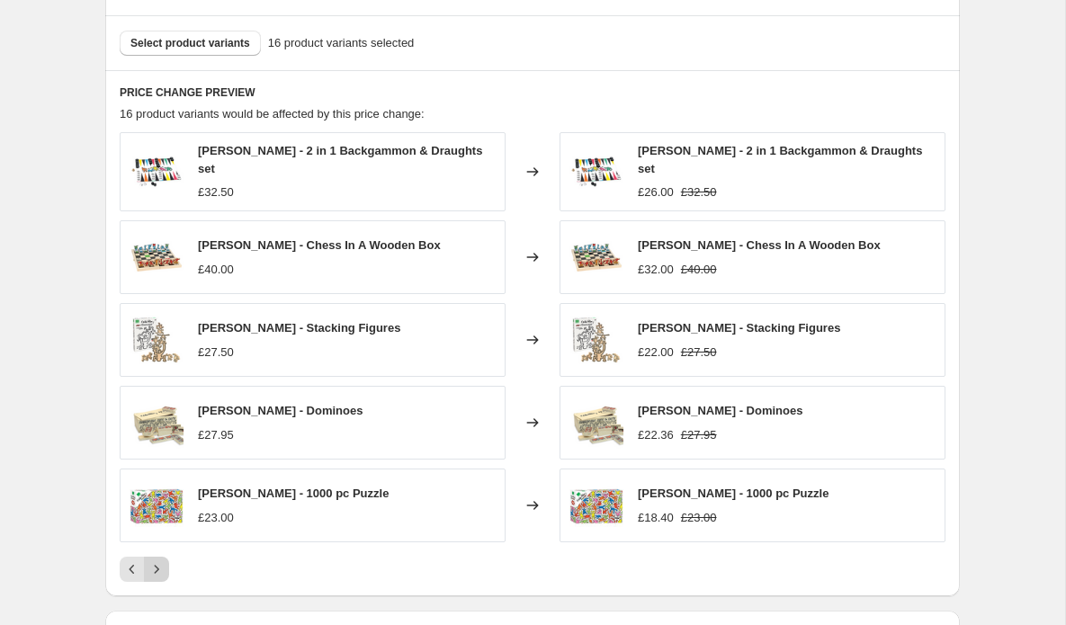
click at [156, 566] on icon "Next" at bounding box center [157, 570] width 4 height 8
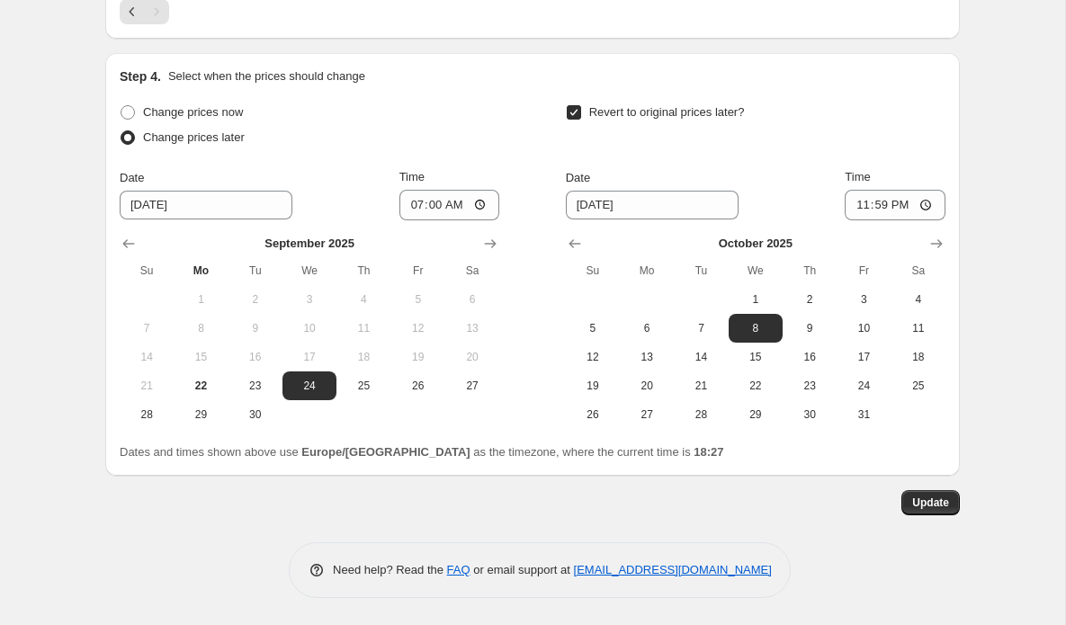
scroll to position [1417, 0]
